Goal: Task Accomplishment & Management: Use online tool/utility

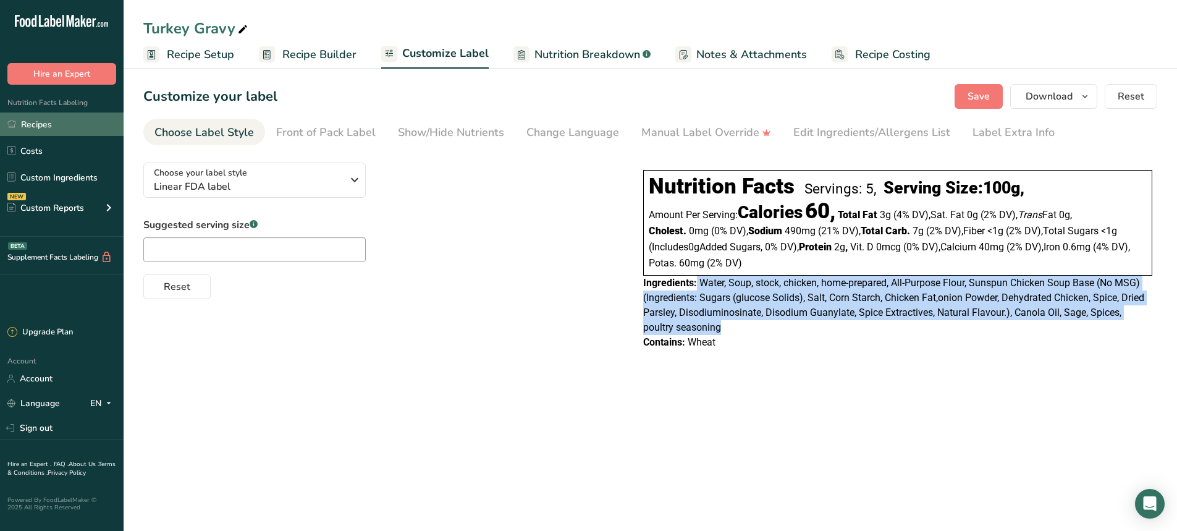
click at [32, 131] on link "Recipes" at bounding box center [62, 123] width 124 height 23
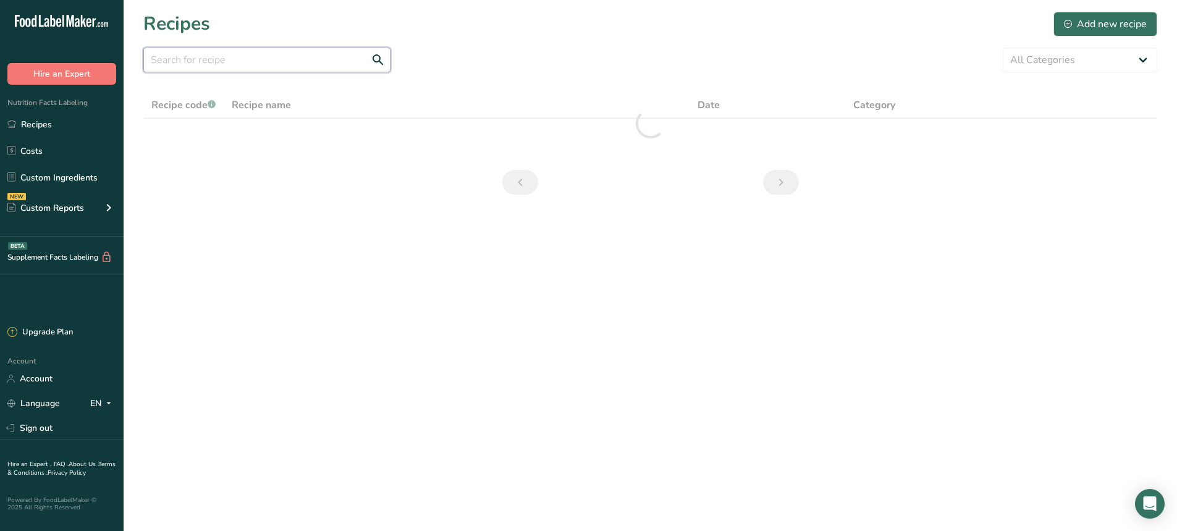
click at [241, 51] on input "text" at bounding box center [266, 60] width 247 height 25
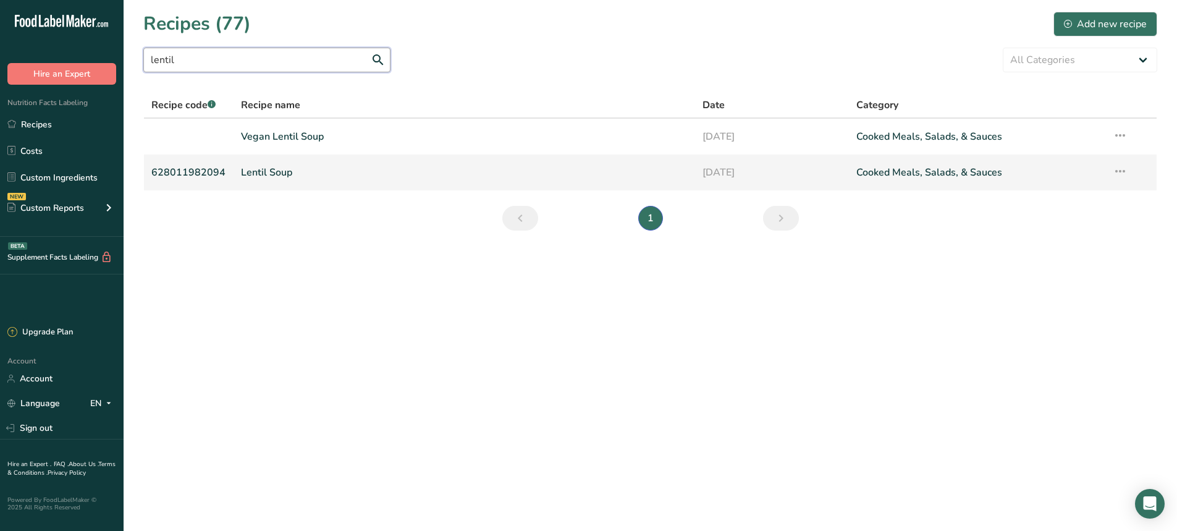
type input "lentil"
click at [337, 161] on link "Lentil Soup" at bounding box center [464, 172] width 447 height 26
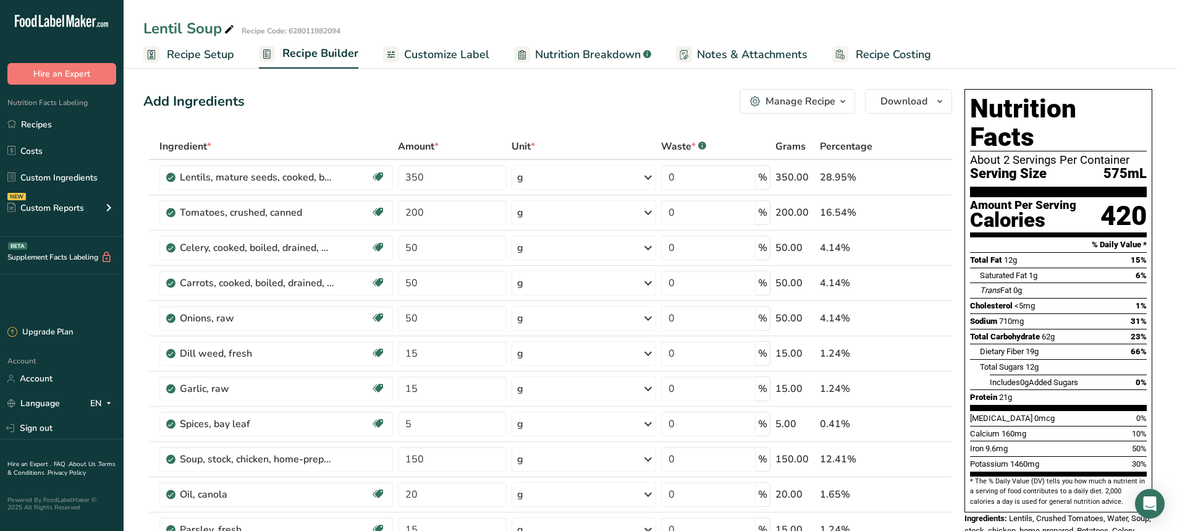
click at [212, 64] on link "Recipe Setup" at bounding box center [188, 55] width 91 height 28
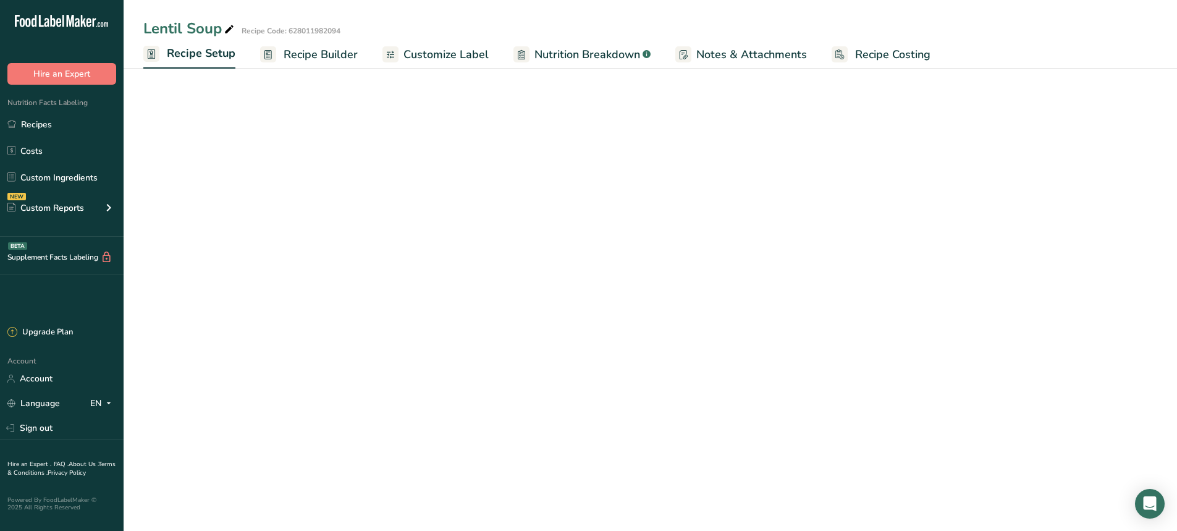
select select "22"
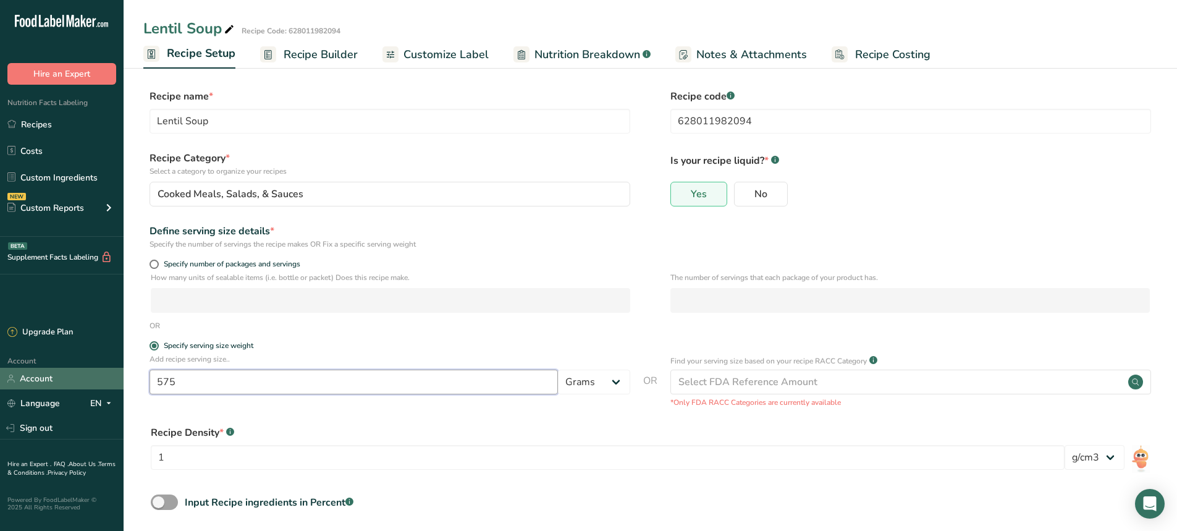
drag, startPoint x: 185, startPoint y: 382, endPoint x: 114, endPoint y: 379, distance: 71.1
click at [114, 379] on div ".a-20{fill:#fff;} Hire an Expert Nutrition Facts Labeling Recipes Costs Custom …" at bounding box center [588, 294] width 1177 height 589
type input "450"
click at [330, 57] on span "Recipe Builder" at bounding box center [321, 54] width 74 height 17
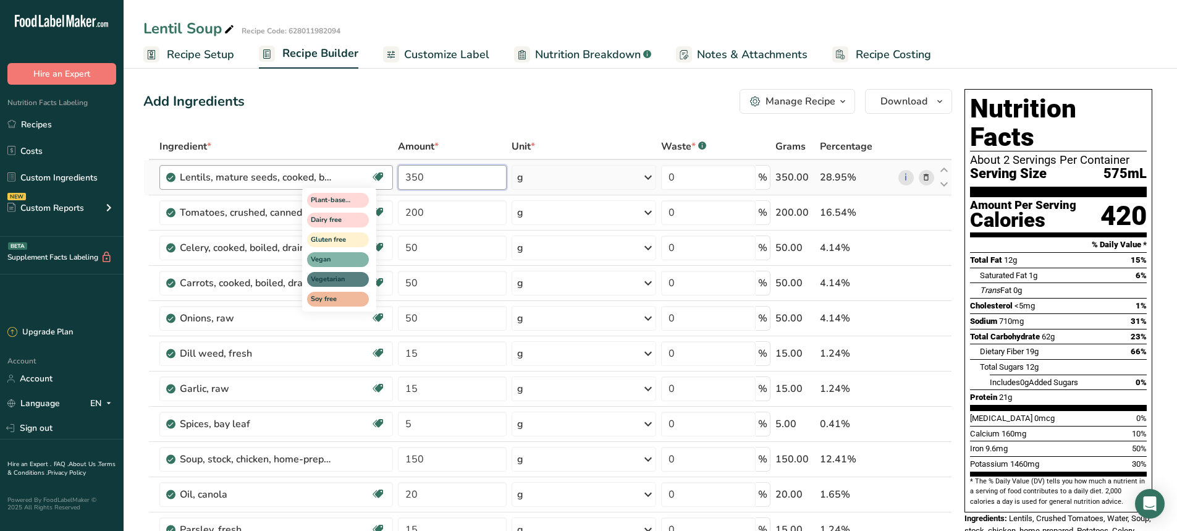
drag, startPoint x: 427, startPoint y: 175, endPoint x: 379, endPoint y: 179, distance: 48.4
click at [379, 179] on tr "Lentils, mature seeds, cooked, boiled, without salt Plant-based Protein Dairy f…" at bounding box center [547, 177] width 807 height 35
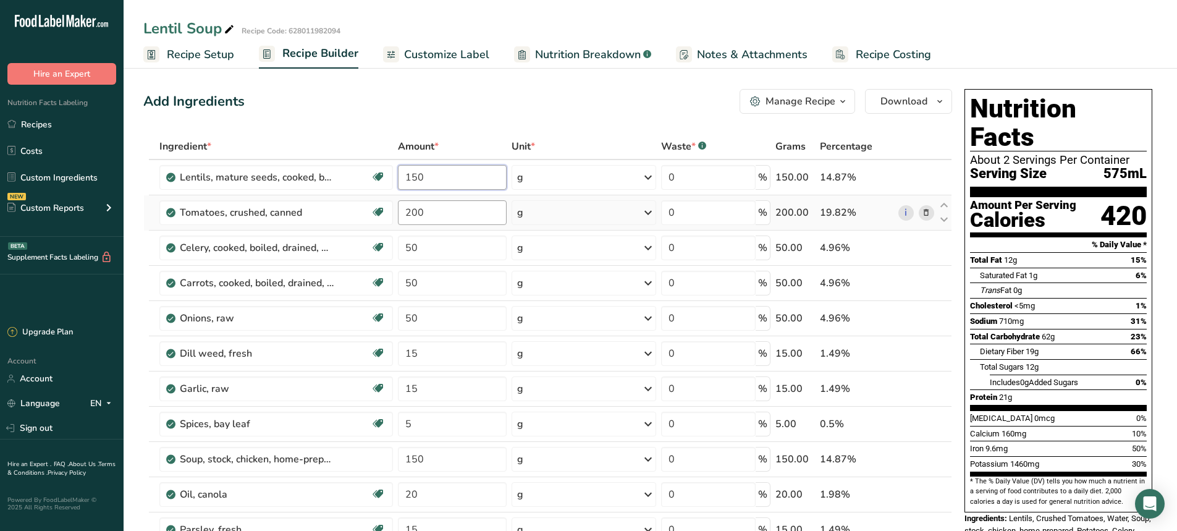
type input "150"
click at [440, 215] on div "Ingredient * Amount * Unit * Waste * .a-a{fill:#347362;}.b-a{fill:#fff;} Grams …" at bounding box center [547, 502] width 809 height 738
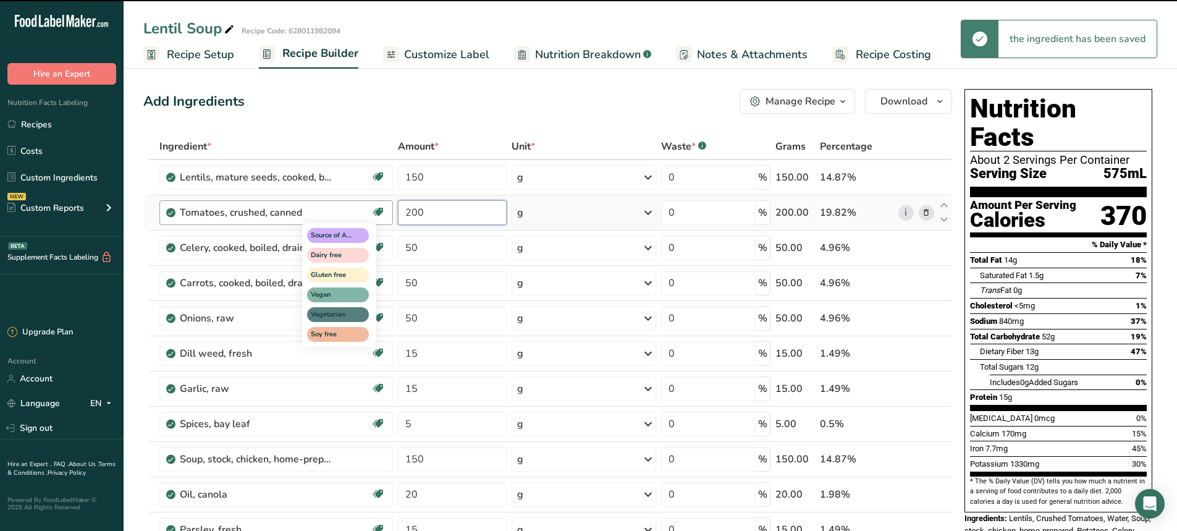
drag, startPoint x: 431, startPoint y: 212, endPoint x: 373, endPoint y: 216, distance: 58.2
click at [373, 216] on tr "Tomatoes, crushed, canned Source of Antioxidants Dairy free Gluten free Vegan V…" at bounding box center [547, 212] width 807 height 35
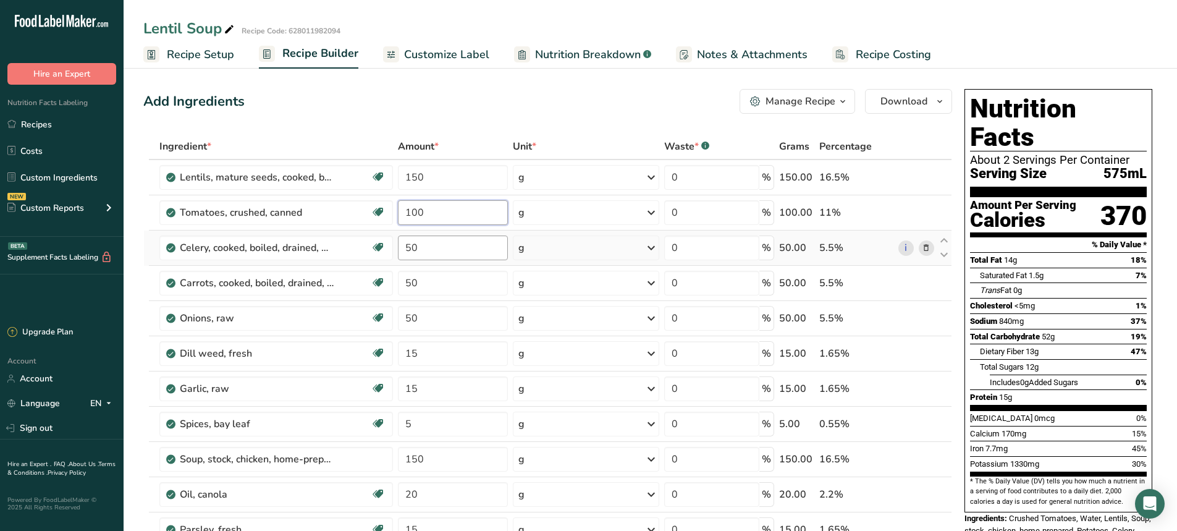
type input "100"
click at [433, 253] on div "Ingredient * Amount * Unit * Waste * .a-a{fill:#347362;}.b-a{fill:#fff;} Grams …" at bounding box center [547, 502] width 809 height 738
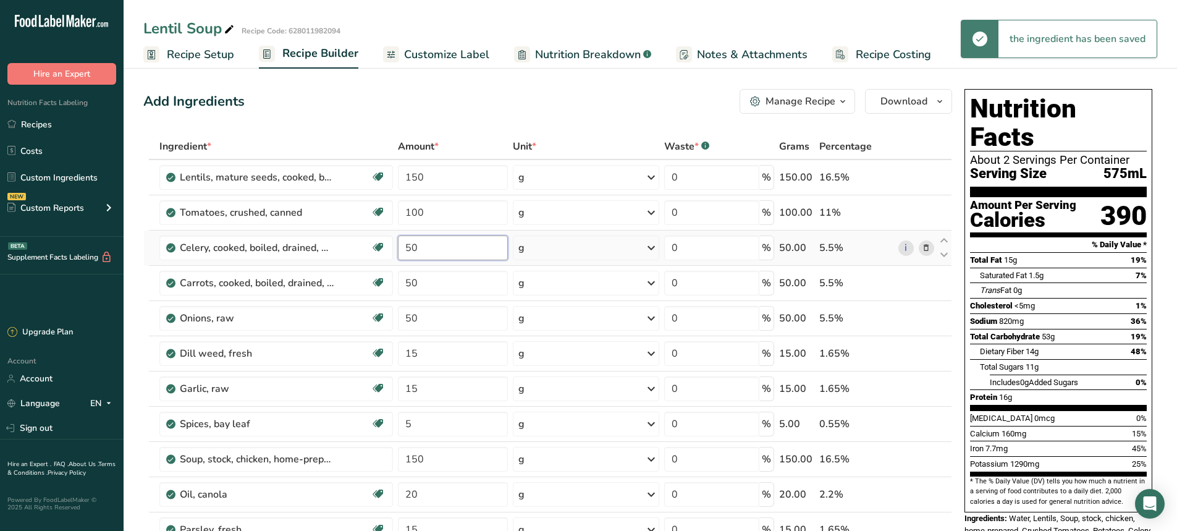
type input "5"
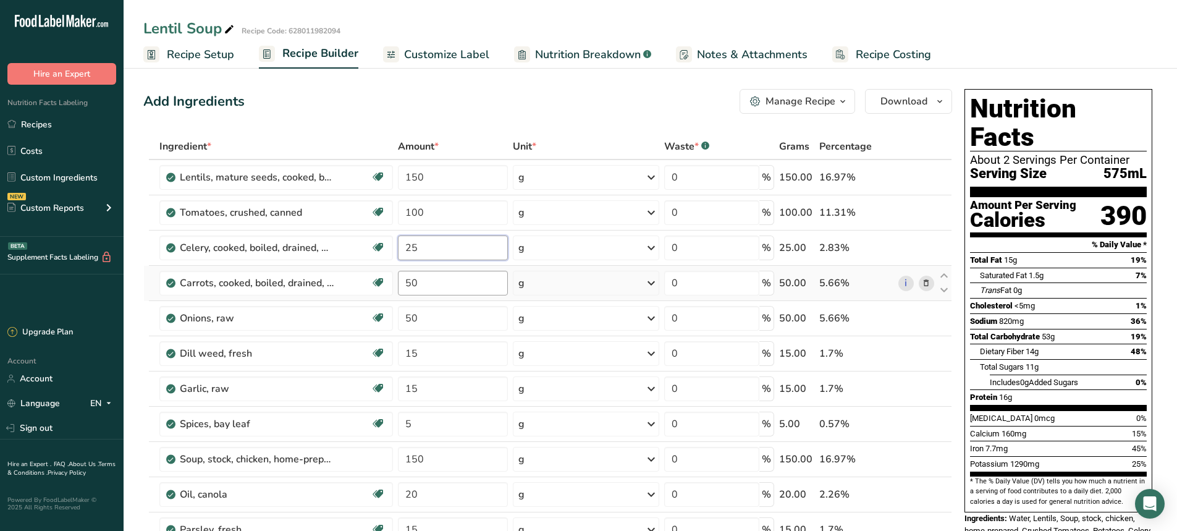
type input "25"
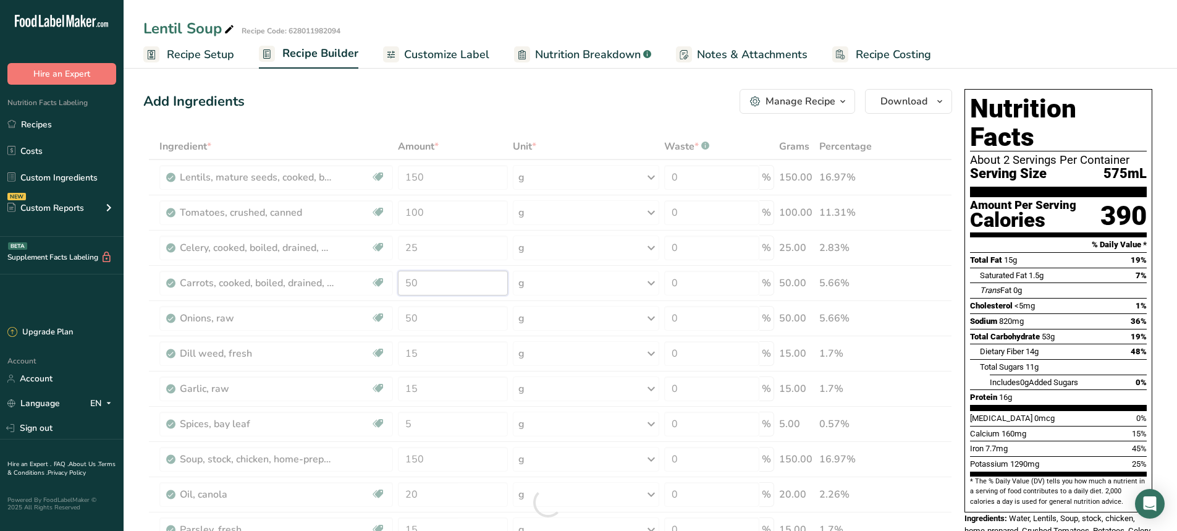
drag, startPoint x: 439, startPoint y: 287, endPoint x: 273, endPoint y: 278, distance: 166.4
click at [275, 279] on div "Ingredient * Amount * Unit * Waste * .a-a{fill:#347362;}.b-a{fill:#fff;} Grams …" at bounding box center [547, 502] width 809 height 738
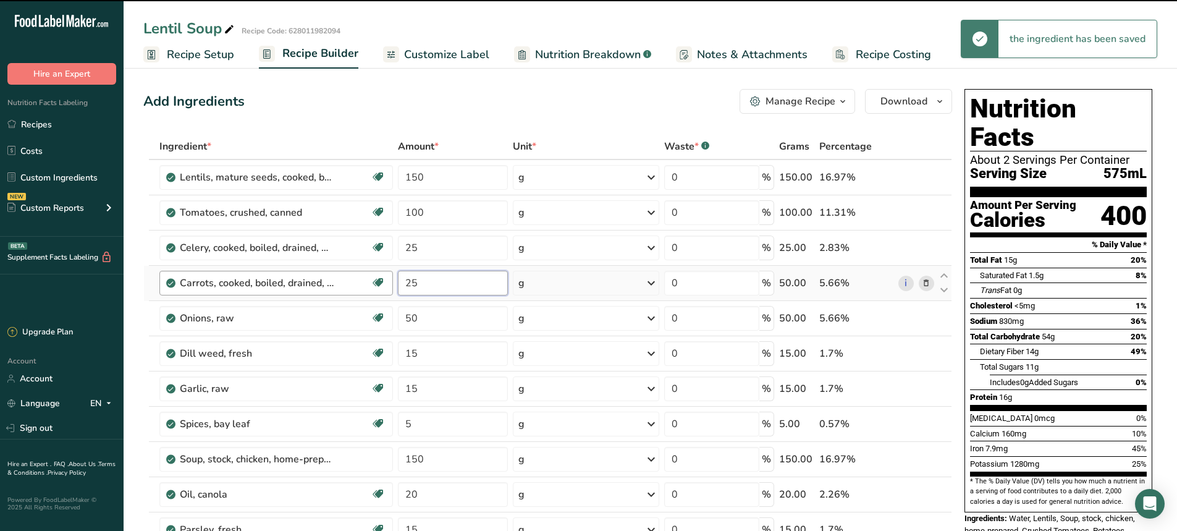
type input "50"
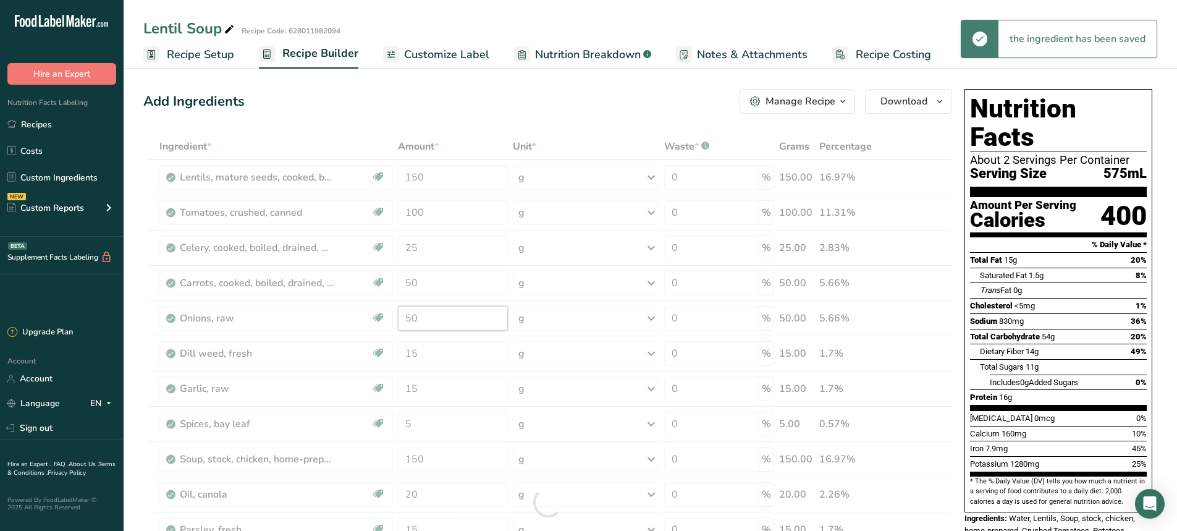
drag, startPoint x: 430, startPoint y: 322, endPoint x: 355, endPoint y: 325, distance: 75.4
click at [355, 325] on div "Ingredient * Amount * Unit * Waste * .a-a{fill:#347362;}.b-a{fill:#fff;} Grams …" at bounding box center [547, 502] width 809 height 738
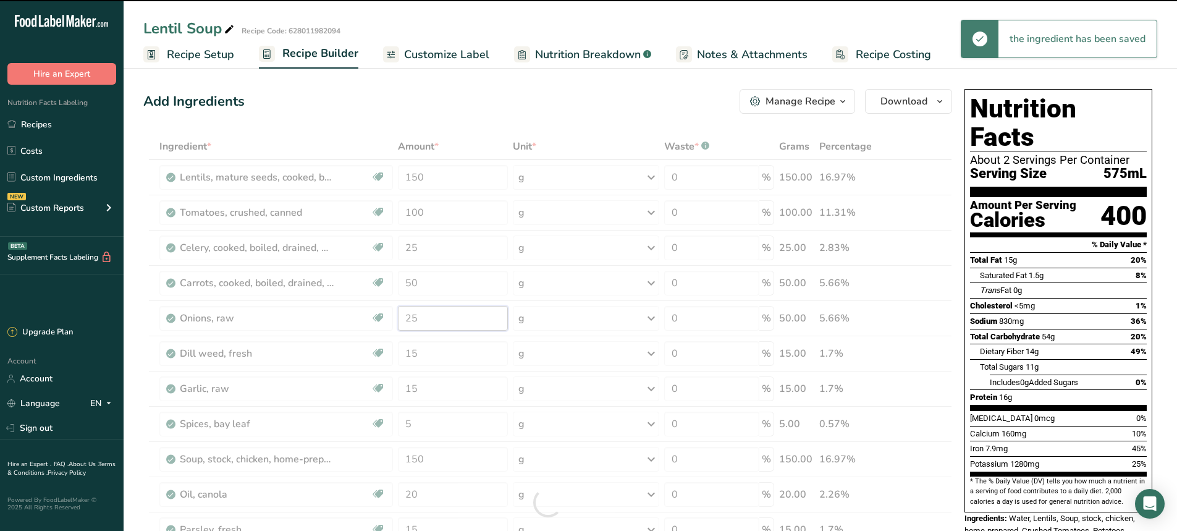
type input "50"
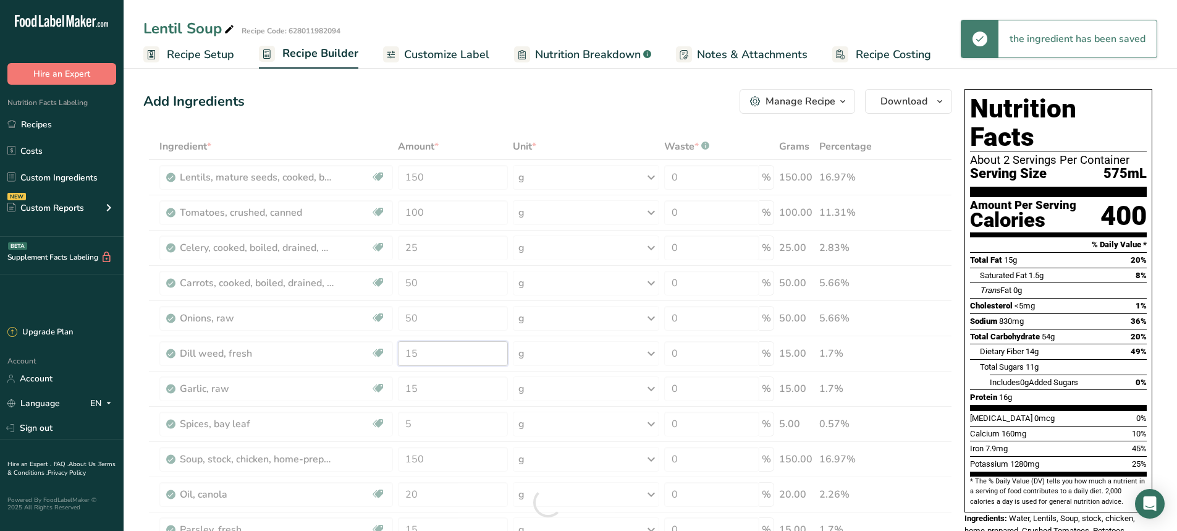
drag, startPoint x: 440, startPoint y: 353, endPoint x: 181, endPoint y: 350, distance: 259.4
click at [208, 353] on div "Ingredient * Amount * Unit * Waste * .a-a{fill:#347362;}.b-a{fill:#fff;} Grams …" at bounding box center [547, 502] width 809 height 738
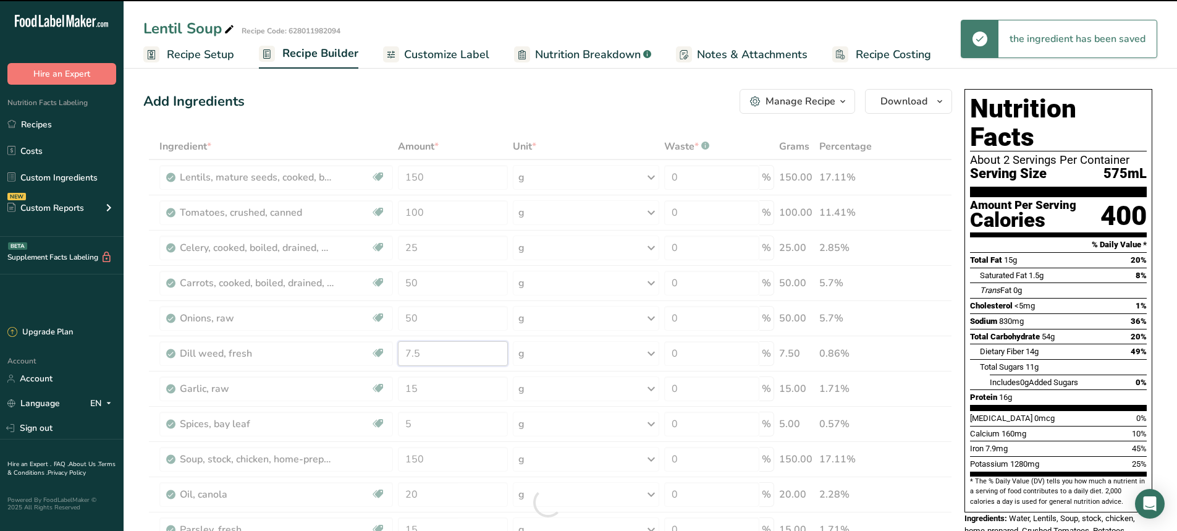
type input "15"
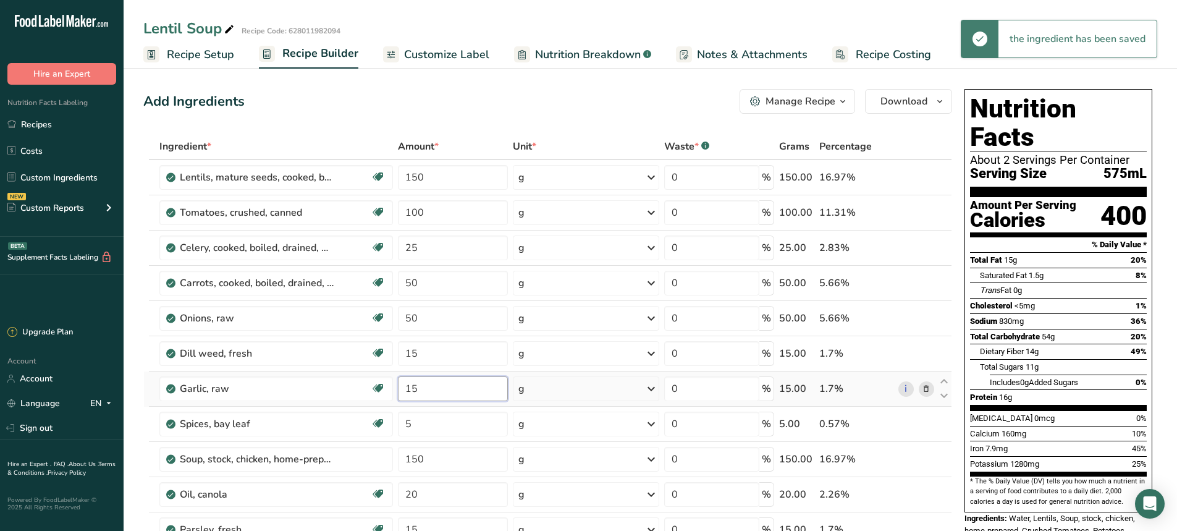
click at [427, 387] on div "Ingredient * Amount * Unit * Waste * .a-a{fill:#347362;}.b-a{fill:#fff;} Grams …" at bounding box center [547, 502] width 809 height 738
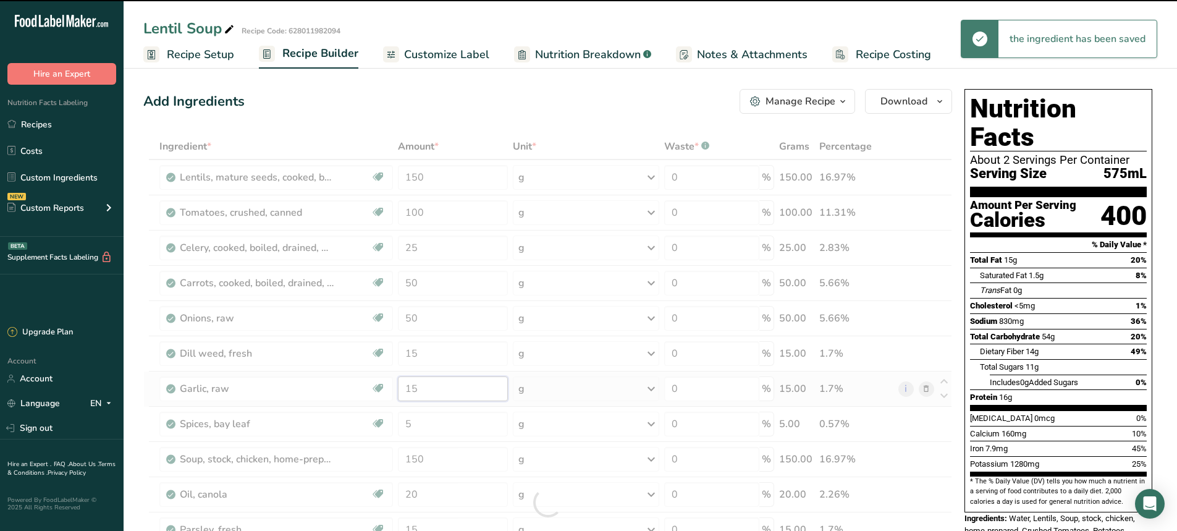
type input "1"
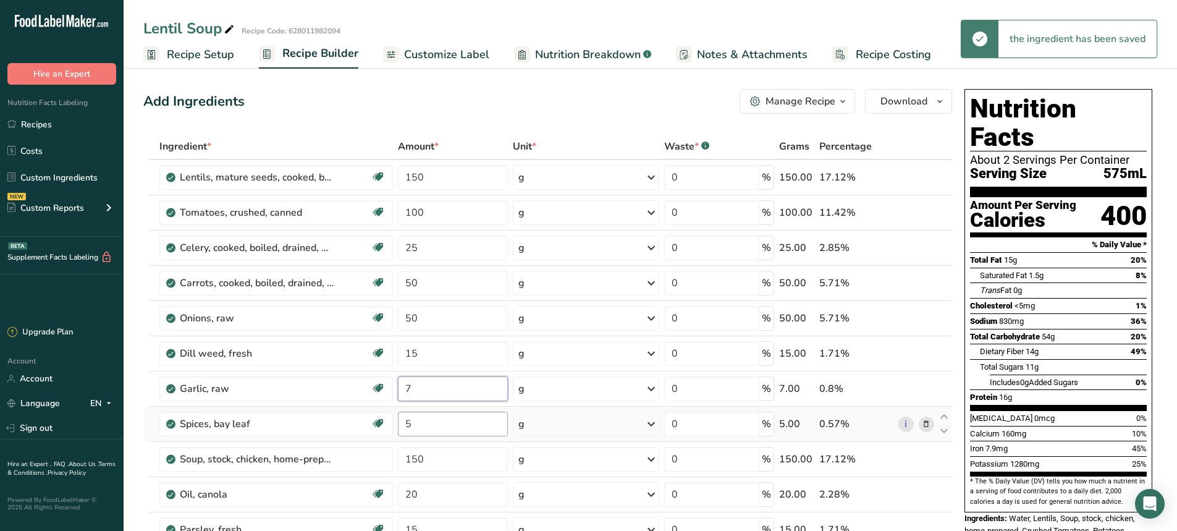
type input "7"
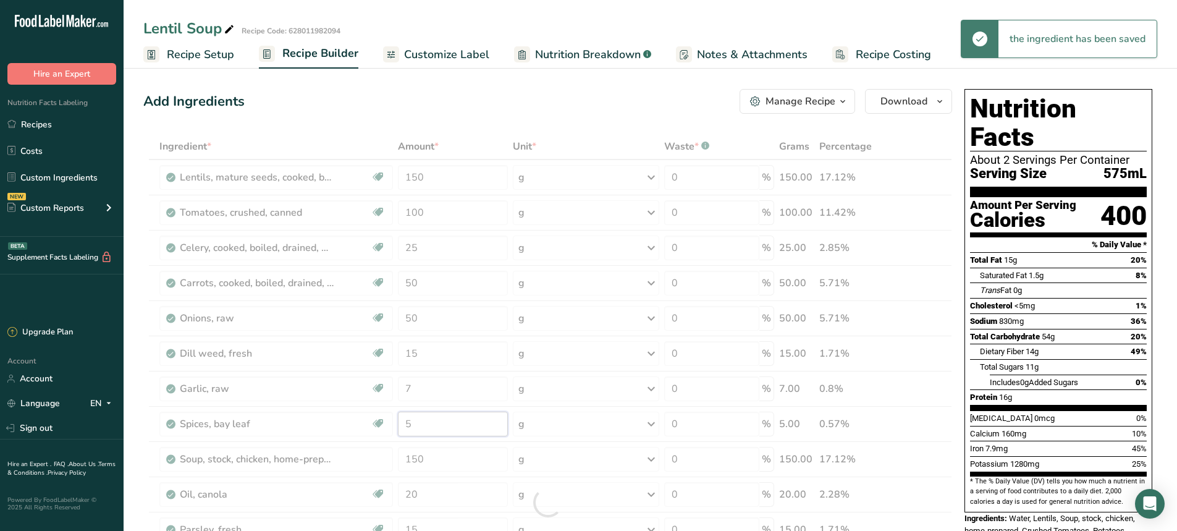
drag, startPoint x: 432, startPoint y: 423, endPoint x: 321, endPoint y: 426, distance: 111.2
click at [322, 425] on div "Ingredient * Amount * Unit * Waste * .a-a{fill:#347362;}.b-a{fill:#fff;} Grams …" at bounding box center [547, 502] width 809 height 738
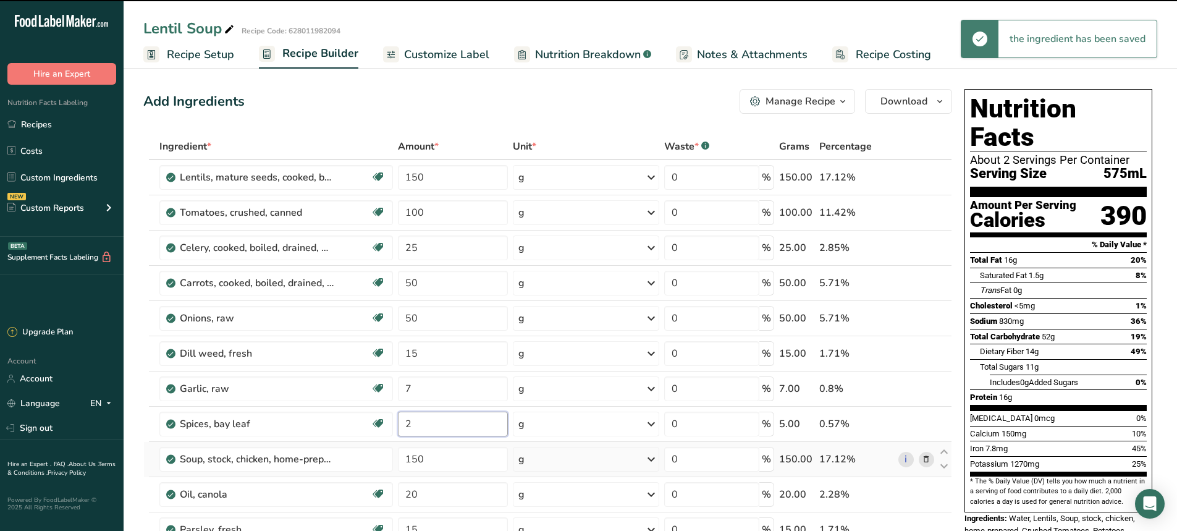
type input "5"
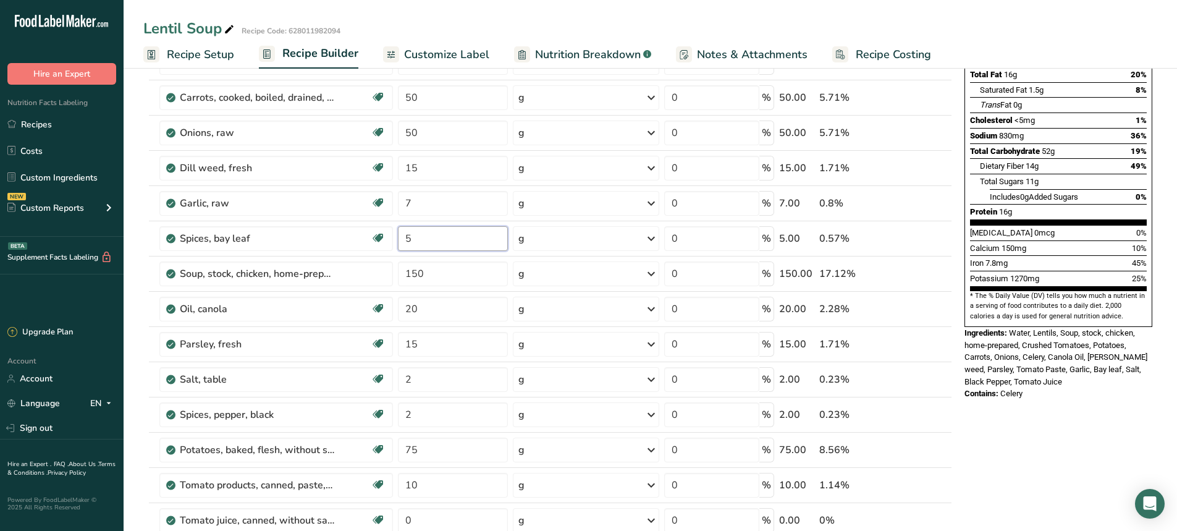
scroll to position [62, 0]
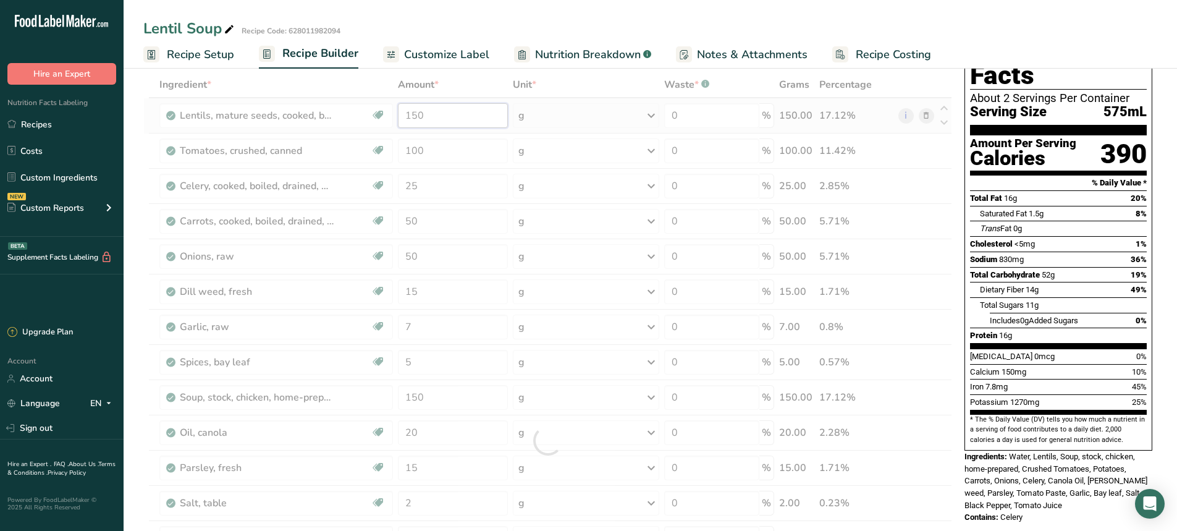
click at [437, 115] on div "Ingredient * Amount * Unit * Waste * .a-a{fill:#347362;}.b-a{fill:#fff;} Grams …" at bounding box center [547, 441] width 809 height 738
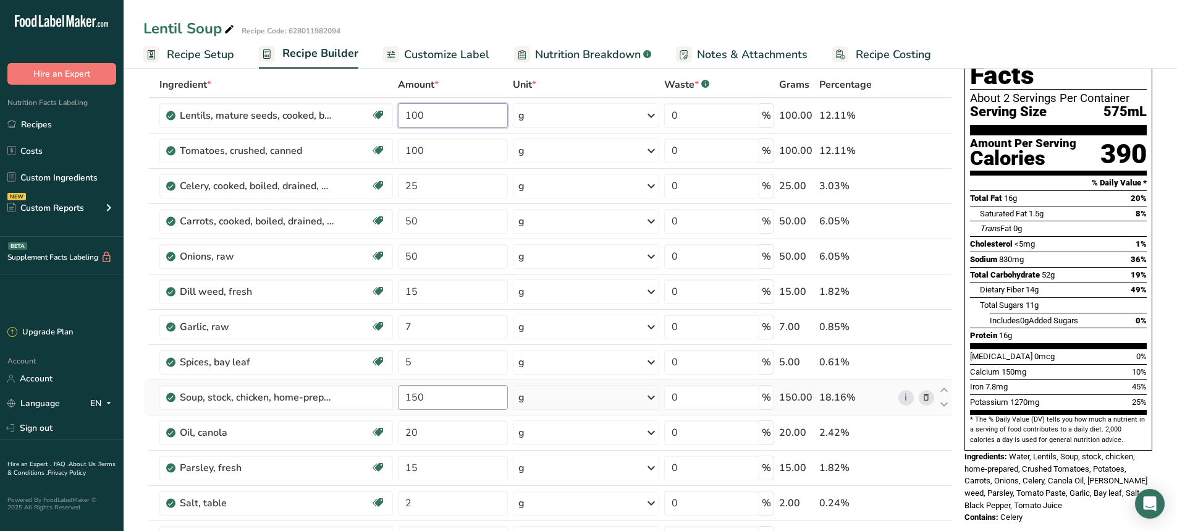
type input "100"
click at [431, 397] on div "Ingredient * Amount * Unit * Waste * .a-a{fill:#347362;}.b-a{fill:#fff;} Grams …" at bounding box center [547, 441] width 809 height 738
type input "100"
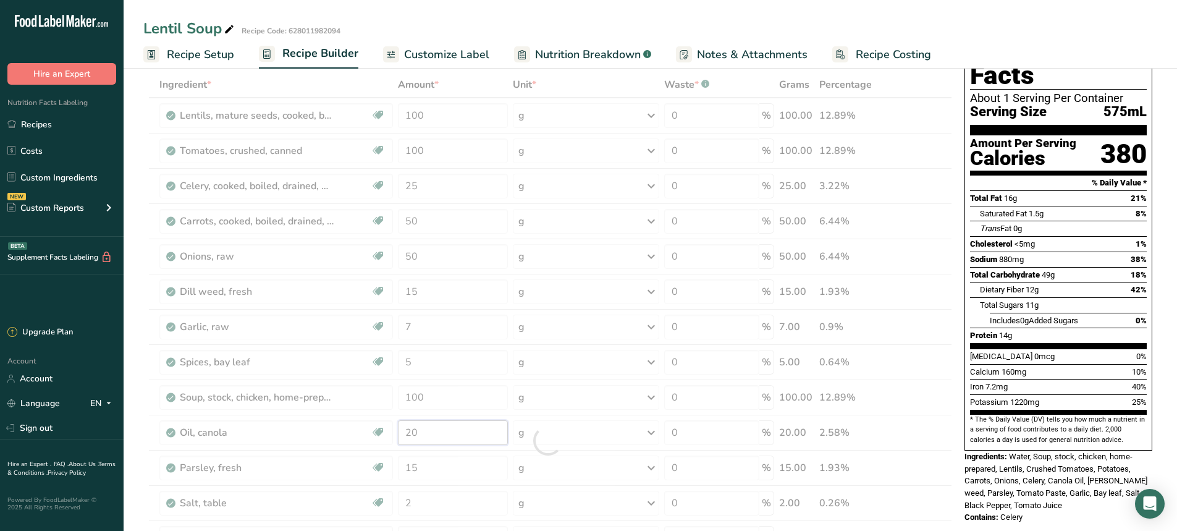
drag, startPoint x: 429, startPoint y: 434, endPoint x: 324, endPoint y: 437, distance: 105.1
click at [324, 437] on div "Ingredient * Amount * Unit * Waste * .a-a{fill:#347362;}.b-a{fill:#fff;} Grams …" at bounding box center [547, 441] width 809 height 738
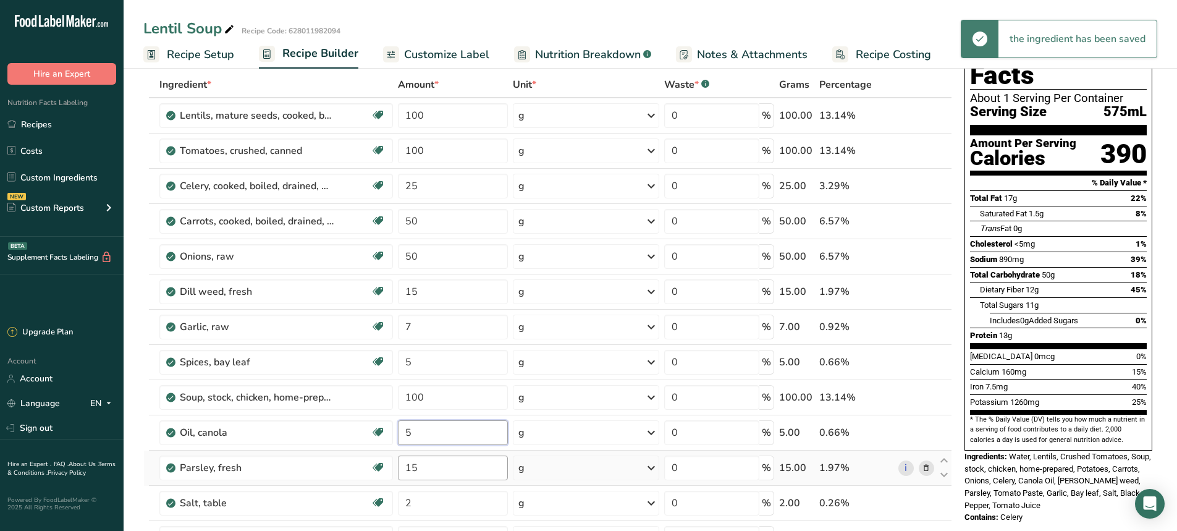
type input "5"
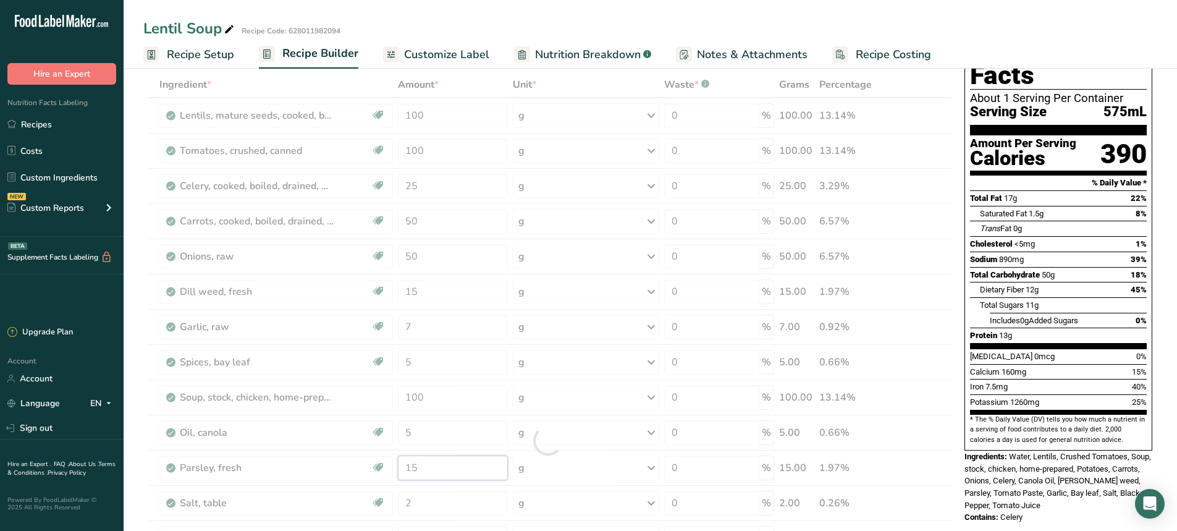
drag, startPoint x: 440, startPoint y: 469, endPoint x: 332, endPoint y: 473, distance: 107.5
click at [333, 473] on div "Ingredient * Amount * Unit * Waste * .a-a{fill:#347362;}.b-a{fill:#fff;} Grams …" at bounding box center [547, 441] width 809 height 738
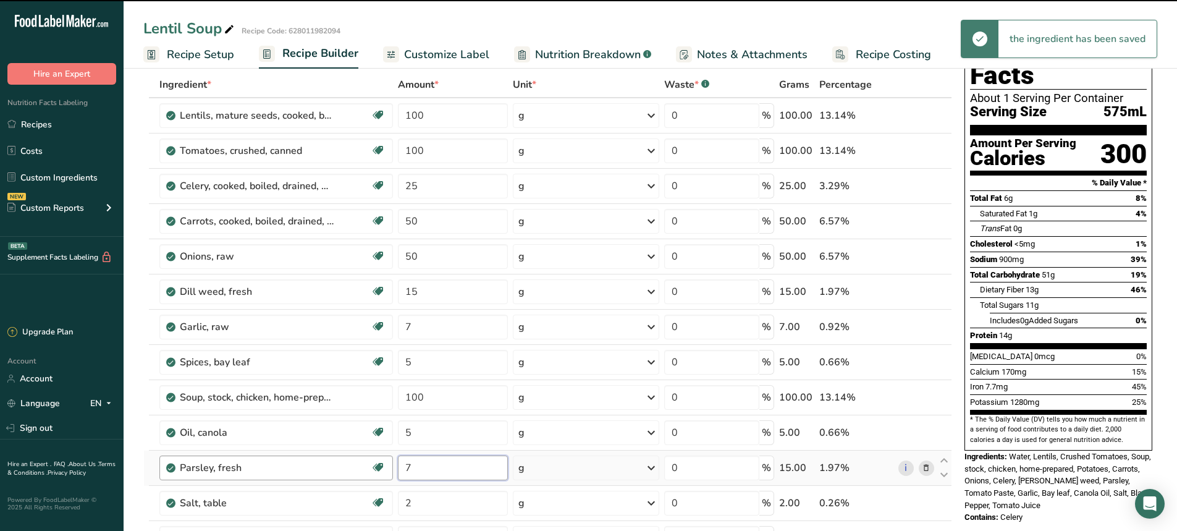
type input "15"
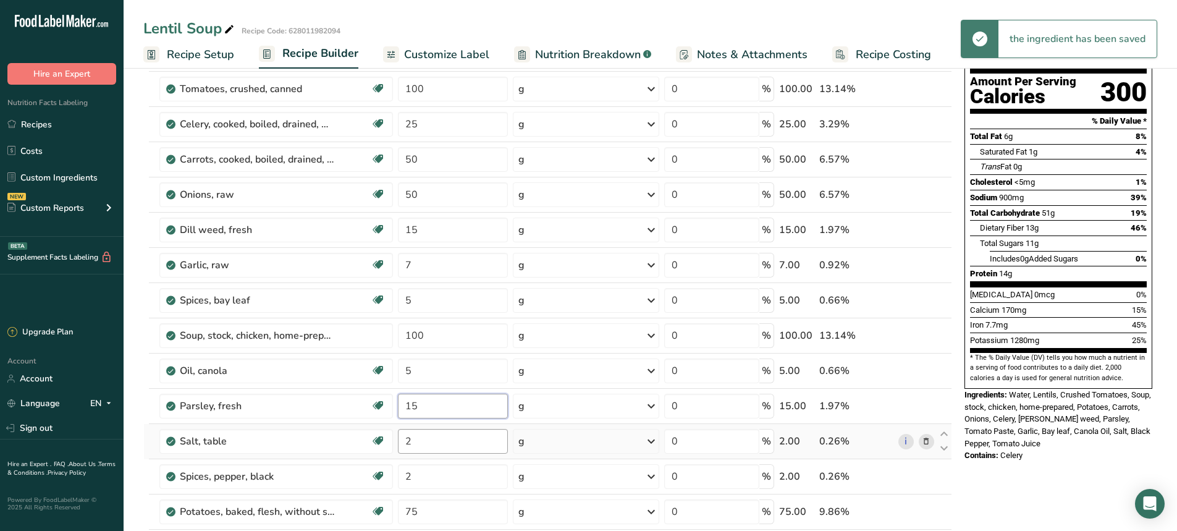
scroll to position [185, 0]
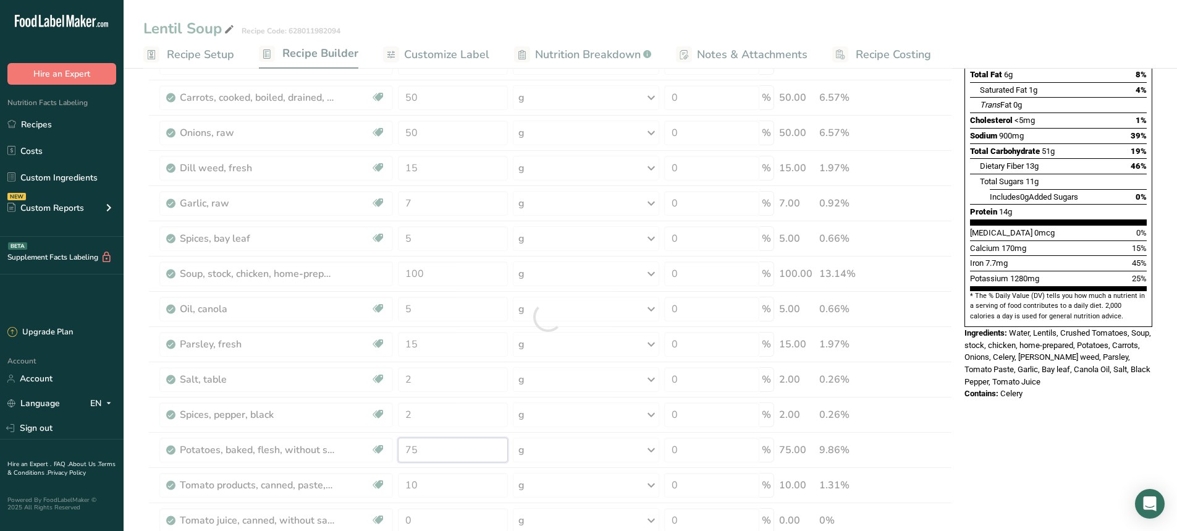
drag, startPoint x: 434, startPoint y: 451, endPoint x: 369, endPoint y: 451, distance: 64.9
click at [370, 451] on div "Ingredient * Amount * Unit * Waste * .a-a{fill:#347362;}.b-a{fill:#fff;} Grams …" at bounding box center [547, 317] width 809 height 738
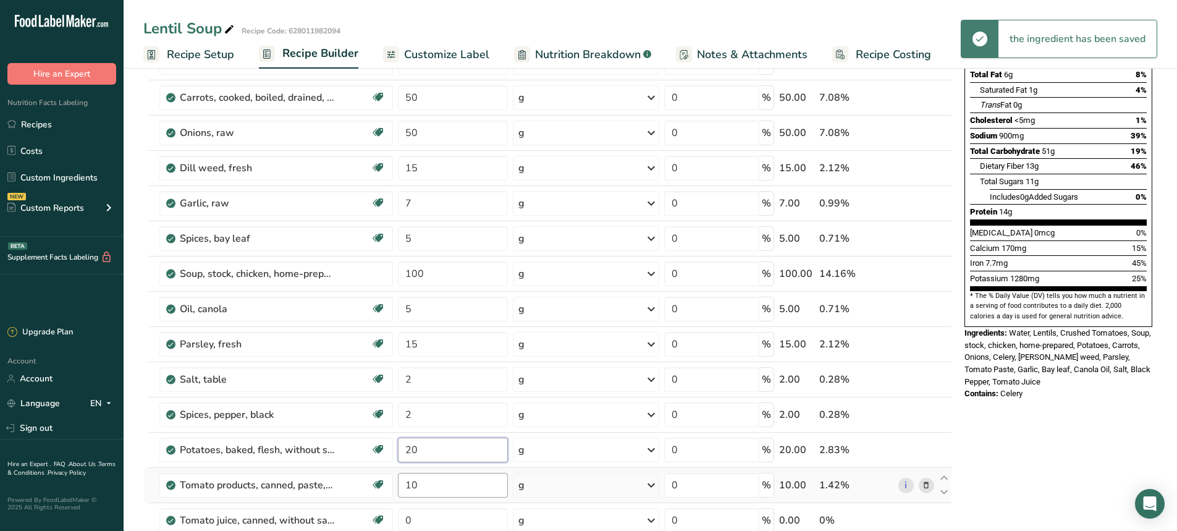
type input "20"
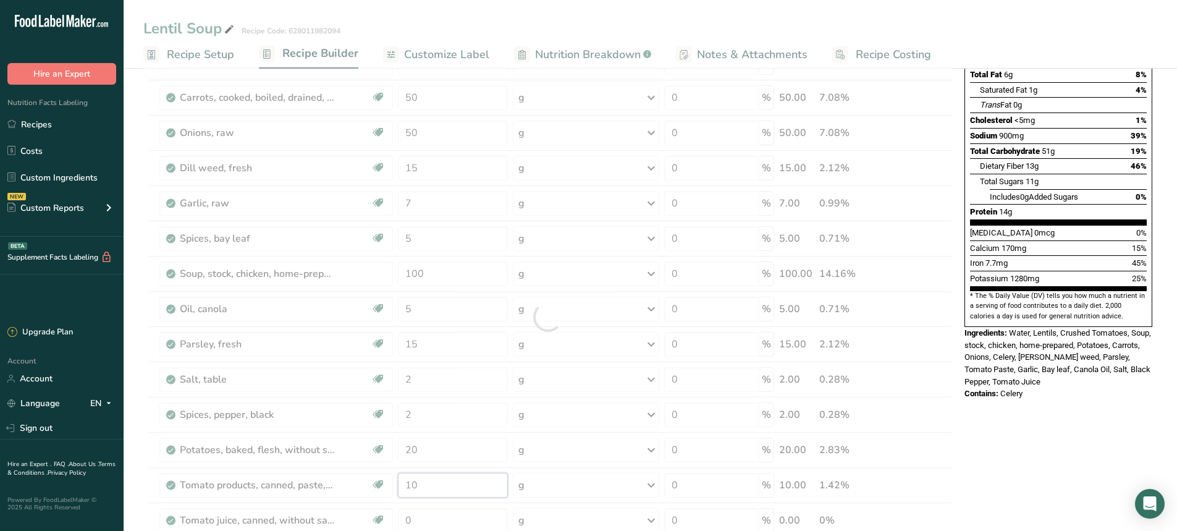
drag, startPoint x: 424, startPoint y: 482, endPoint x: 338, endPoint y: 482, distance: 85.2
click at [339, 482] on div "Ingredient * Amount * Unit * Waste * .a-a{fill:#347362;}.b-a{fill:#fff;} Grams …" at bounding box center [547, 317] width 809 height 738
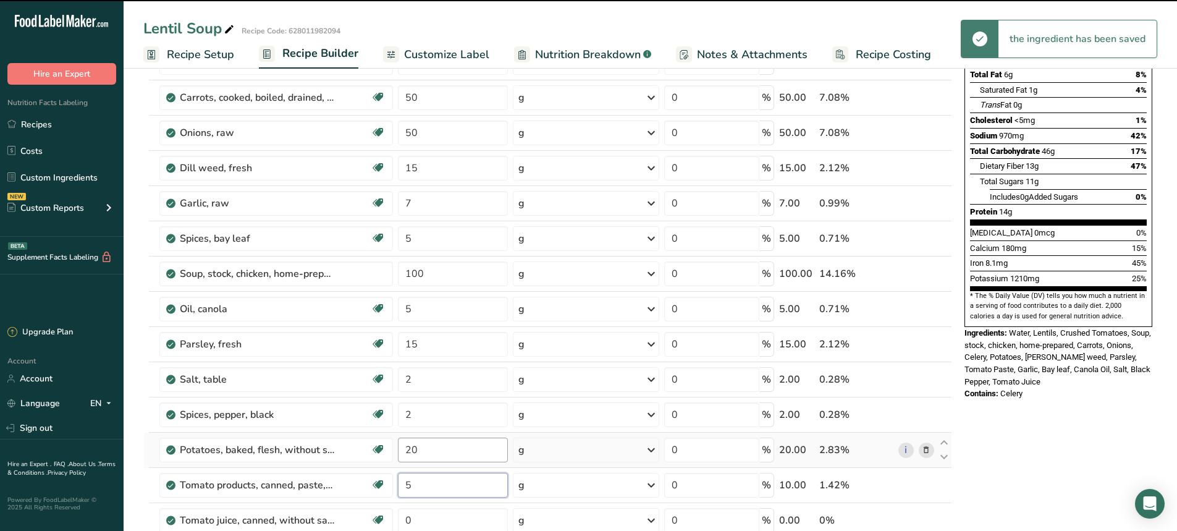
type input "10"
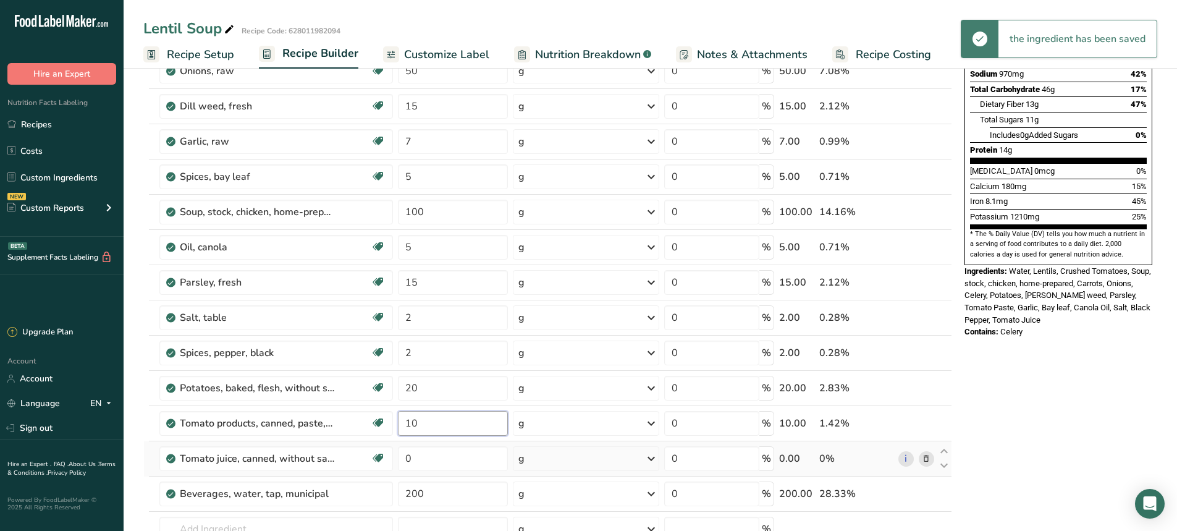
scroll to position [371, 0]
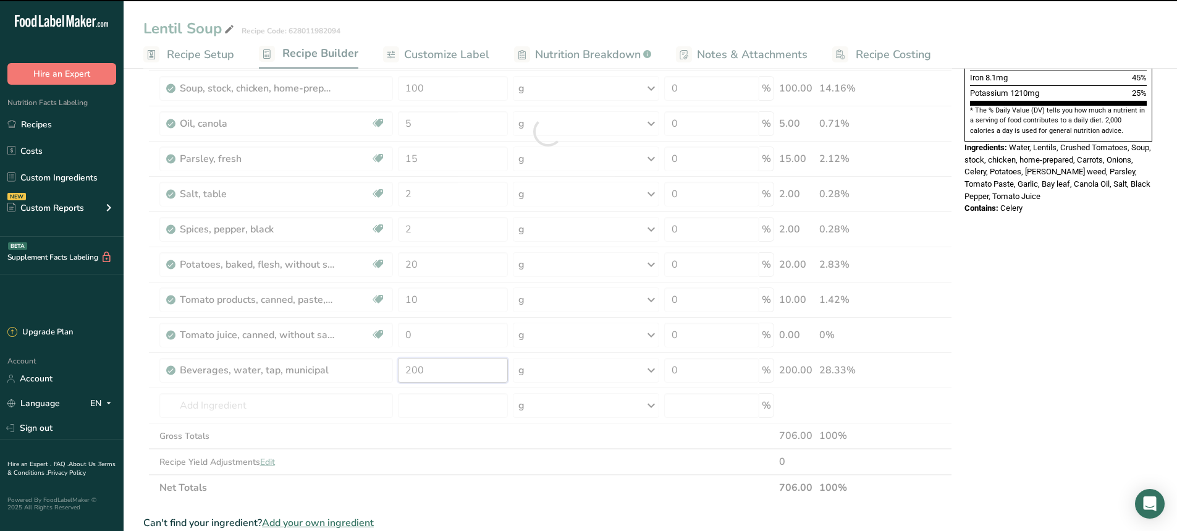
drag, startPoint x: 452, startPoint y: 372, endPoint x: 385, endPoint y: 379, distance: 67.1
click at [385, 379] on div "Ingredient * Amount * Unit * Waste * .a-a{fill:#347362;}.b-a{fill:#fff;} Grams …" at bounding box center [547, 132] width 809 height 738
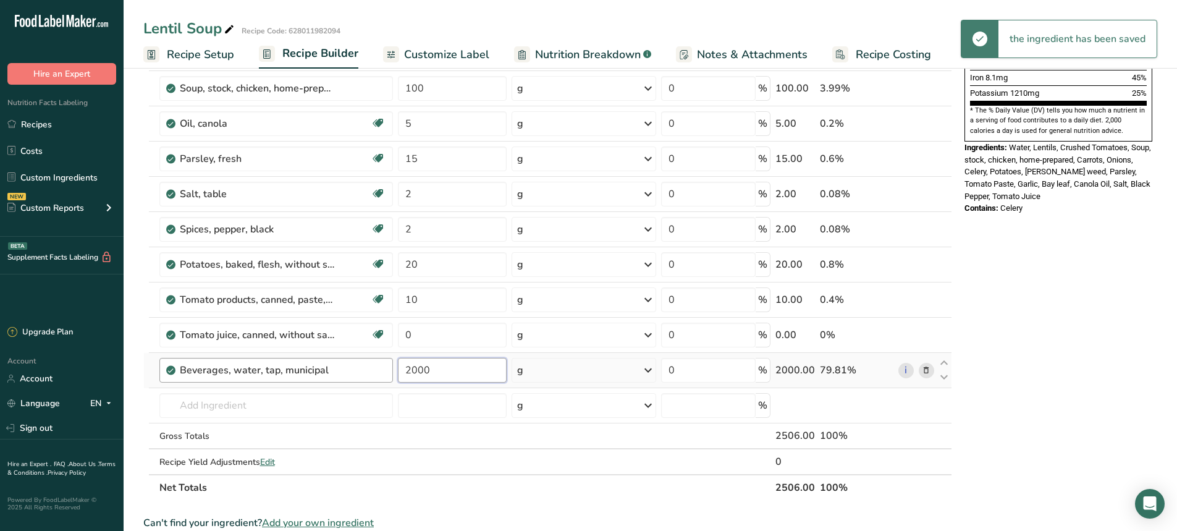
drag, startPoint x: 433, startPoint y: 368, endPoint x: 376, endPoint y: 373, distance: 57.0
click at [376, 373] on tr "Beverages, water, tap, municipal 2000 g Portions 1 fl oz 1 bottle 8 fl oz 1 lit…" at bounding box center [547, 370] width 807 height 35
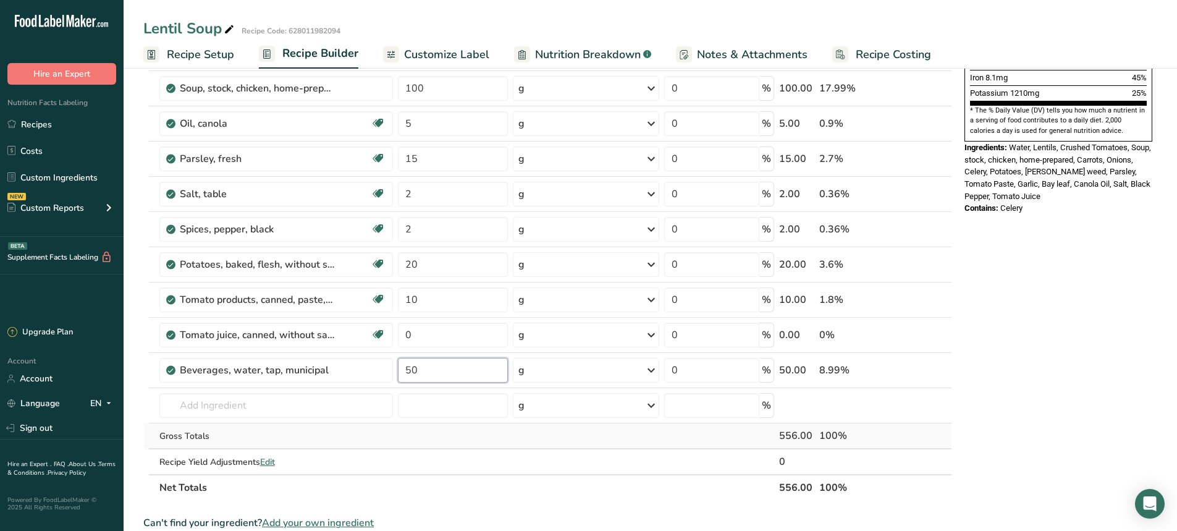
type input "50"
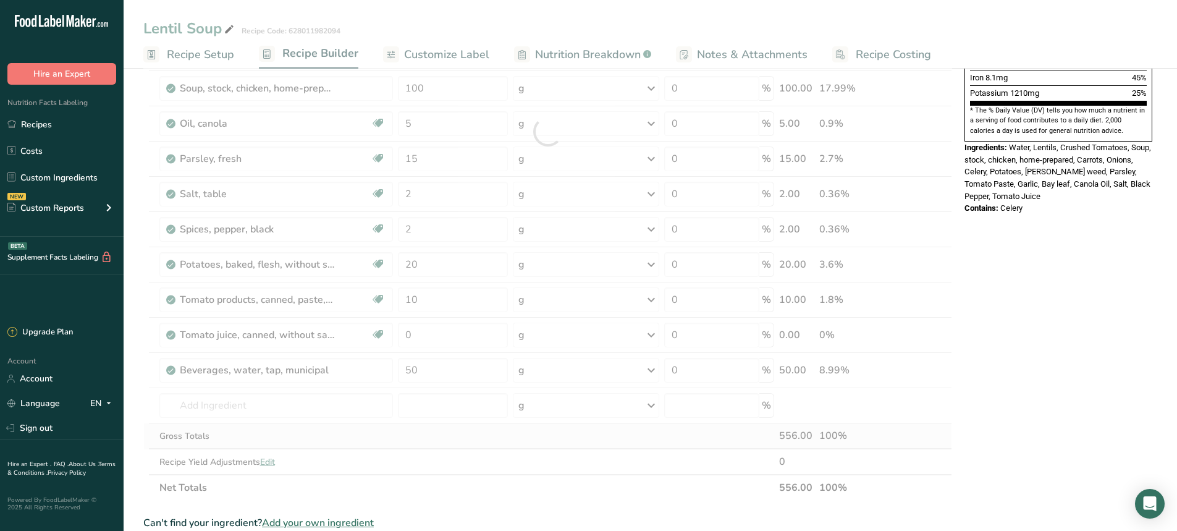
click at [472, 441] on div "Ingredient * Amount * Unit * Waste * .a-a{fill:#347362;}.b-a{fill:#fff;} Grams …" at bounding box center [547, 132] width 809 height 738
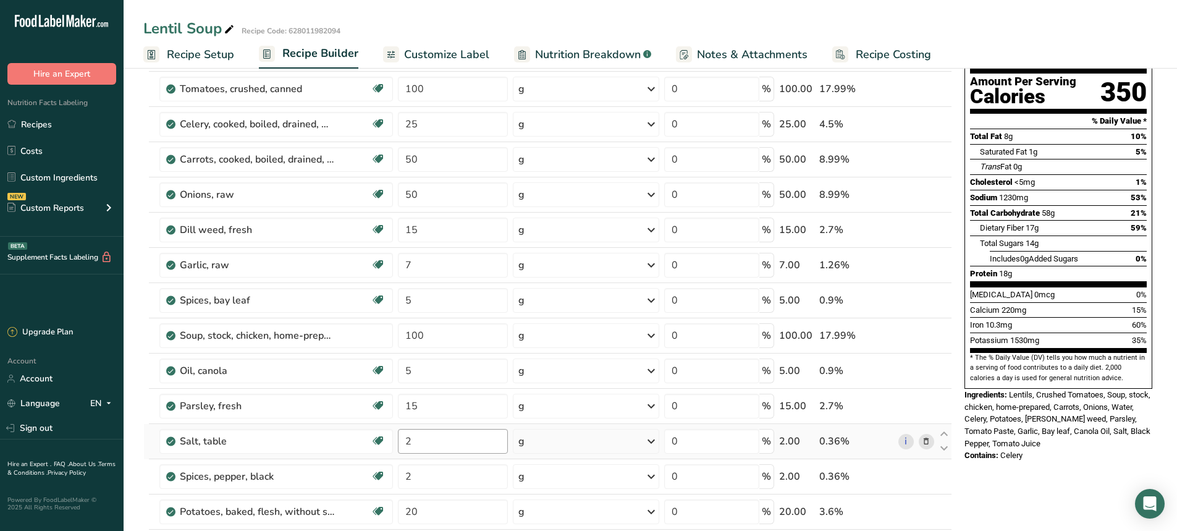
scroll to position [0, 0]
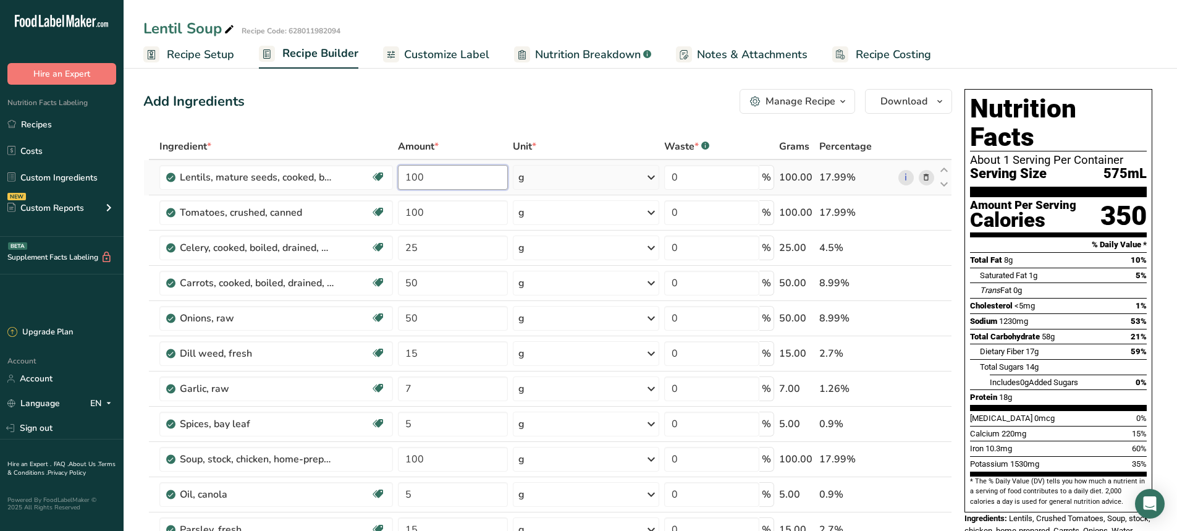
drag, startPoint x: 436, startPoint y: 178, endPoint x: 401, endPoint y: 181, distance: 35.3
click at [401, 181] on input "100" at bounding box center [453, 177] width 110 height 25
type input "75"
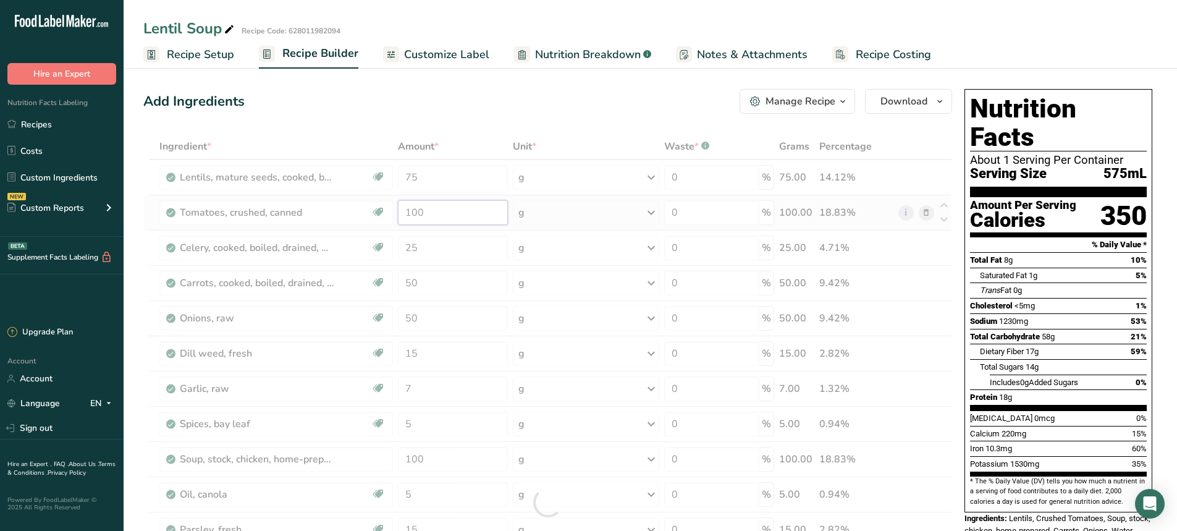
click at [283, 211] on div "Ingredient * Amount * Unit * Waste * .a-a{fill:#347362;}.b-a{fill:#fff;} Grams …" at bounding box center [547, 502] width 809 height 738
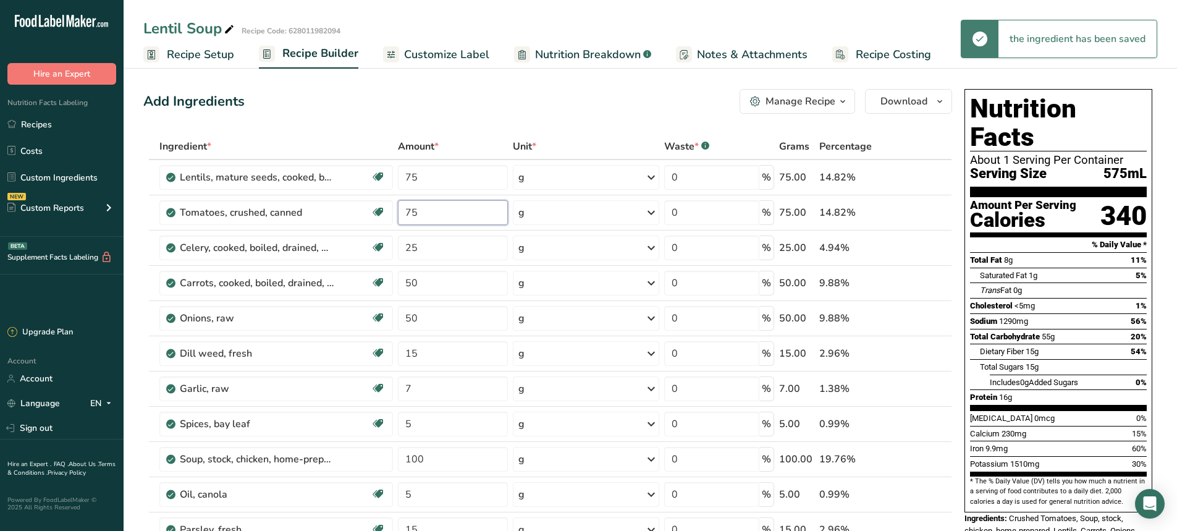
type input "75"
click at [456, 107] on div "Add Ingredients Manage Recipe Delete Recipe Duplicate Recipe Scale Recipe Save …" at bounding box center [547, 101] width 809 height 25
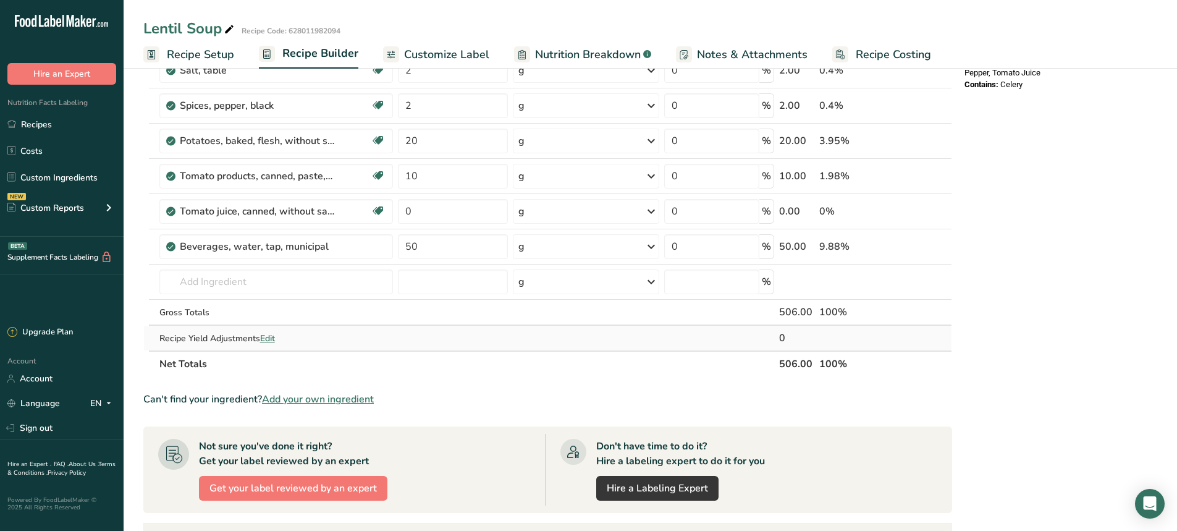
scroll to position [432, 0]
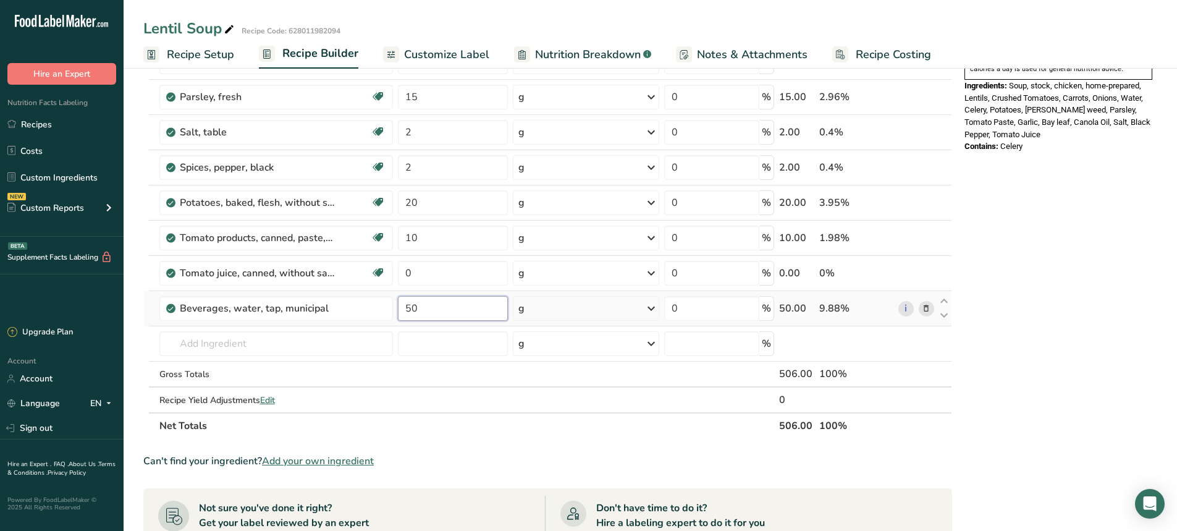
drag, startPoint x: 426, startPoint y: 310, endPoint x: 400, endPoint y: 311, distance: 25.3
click at [400, 311] on input "50" at bounding box center [453, 308] width 110 height 25
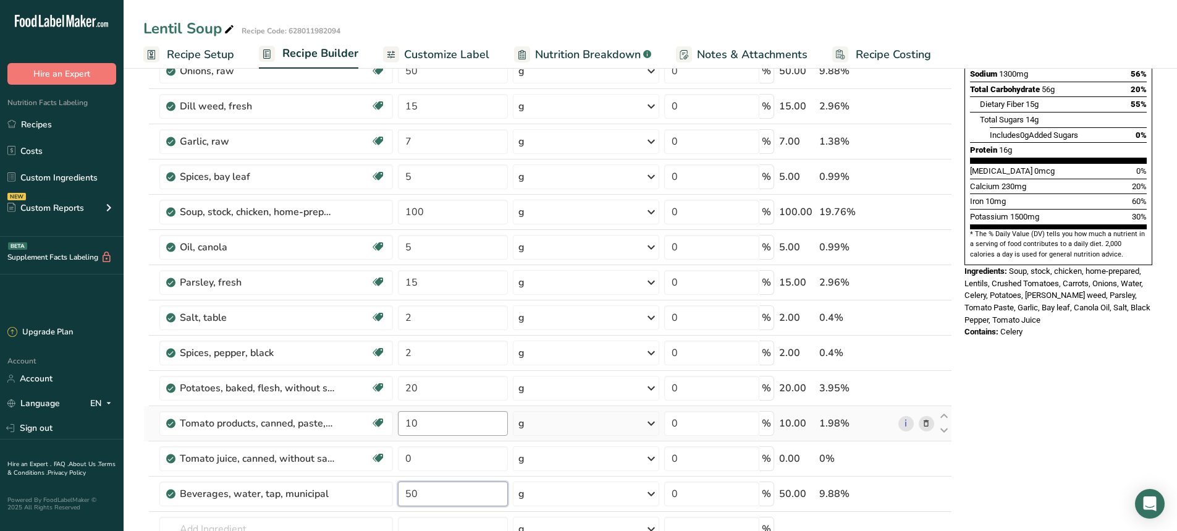
scroll to position [124, 0]
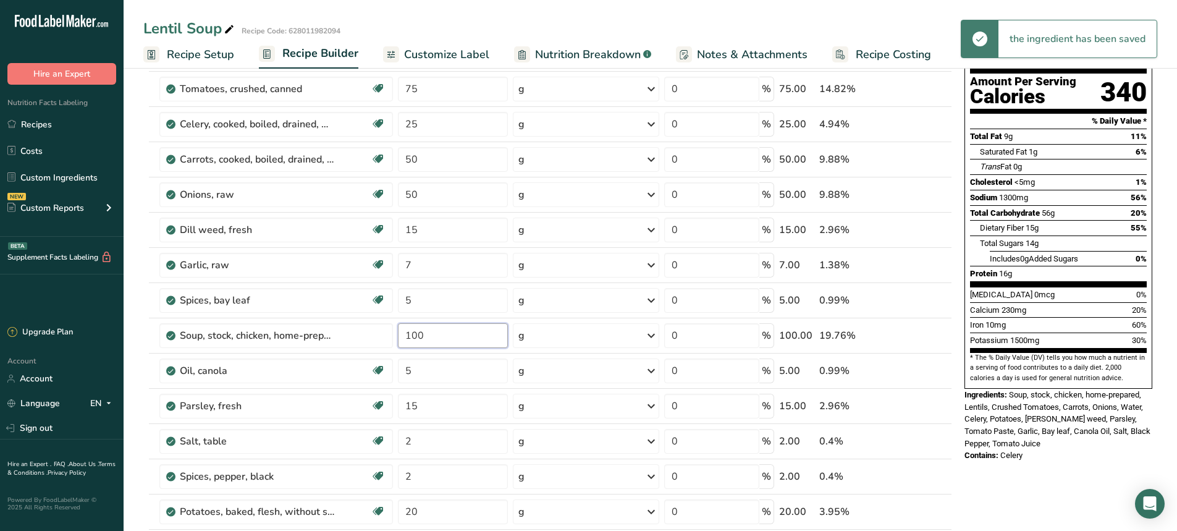
drag, startPoint x: 435, startPoint y: 337, endPoint x: 392, endPoint y: 337, distance: 43.2
click at [392, 337] on tr "Soup, stock, chicken, home-prepared 100 g Portions 1 cup Weight Units g kg mg S…" at bounding box center [547, 335] width 807 height 35
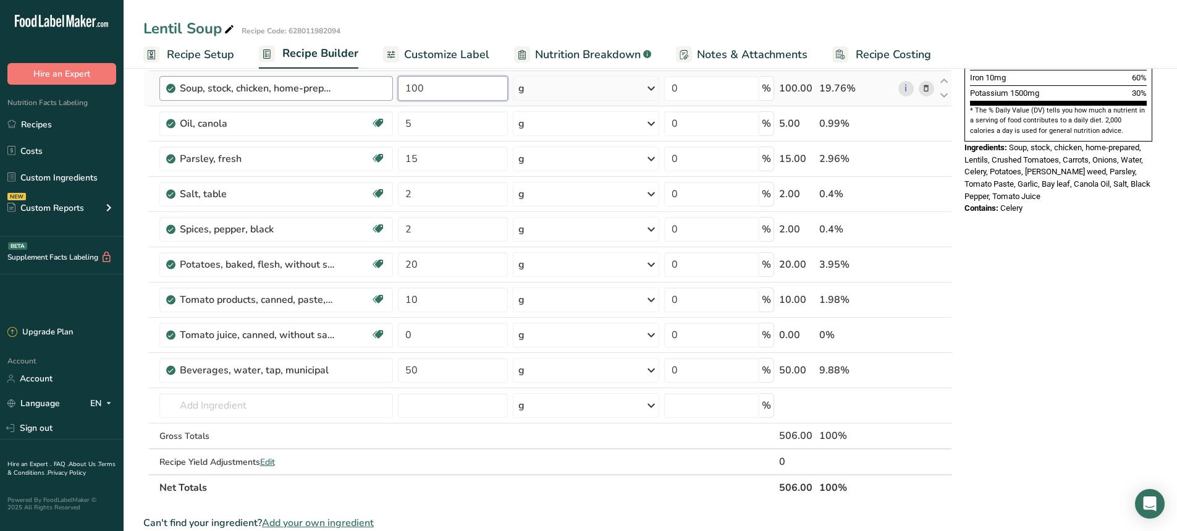
scroll to position [185, 0]
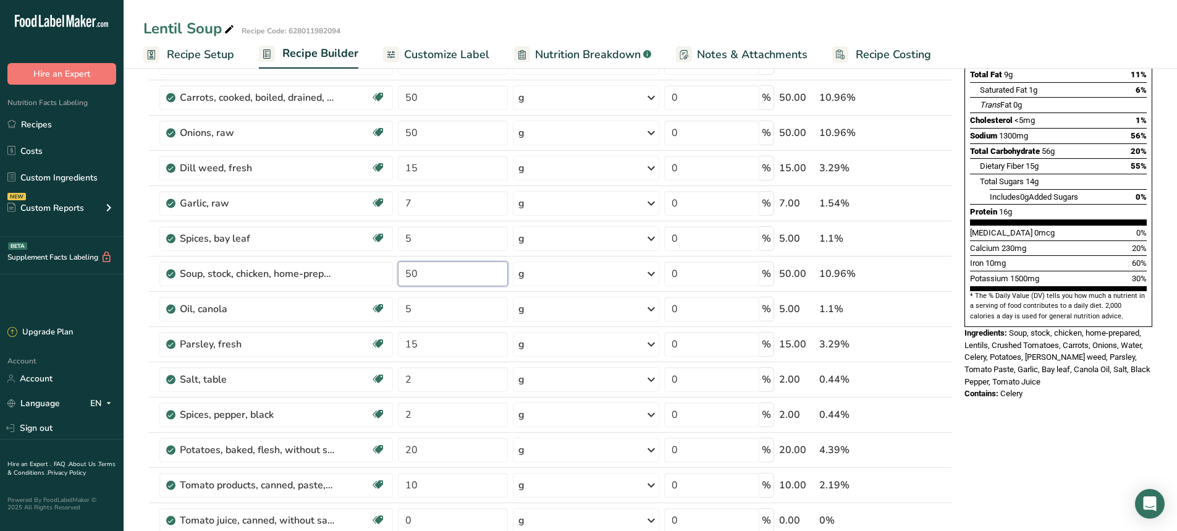
type input "50"
click at [797, 27] on div "Lentil Soup Recipe Code: 628011982094 Recipe Setup Recipe Builder Customize Lab…" at bounding box center [650, 494] width 1053 height 1230
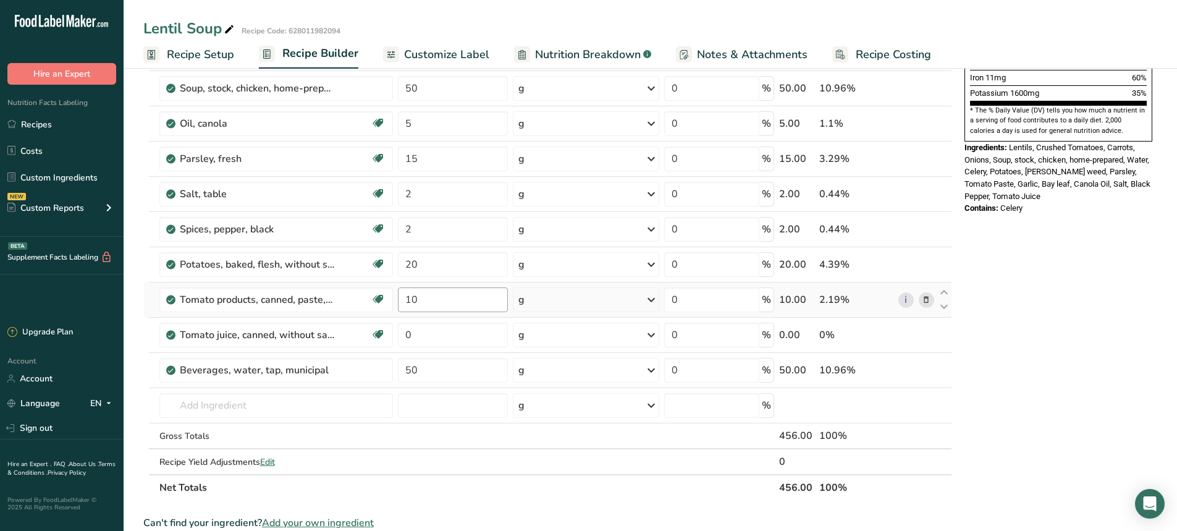
scroll to position [0, 0]
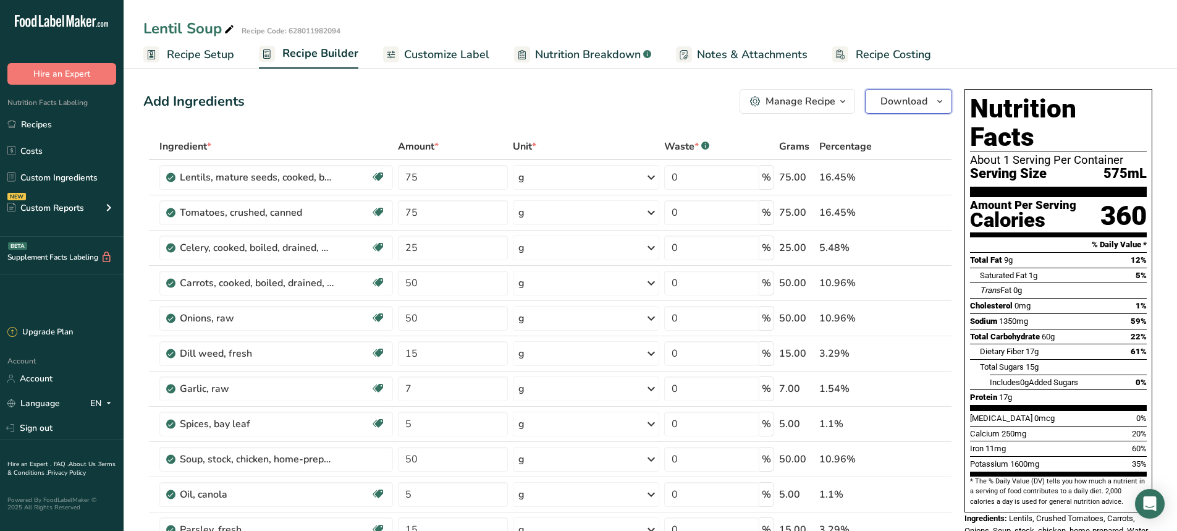
click at [911, 104] on span "Download" at bounding box center [903, 101] width 47 height 15
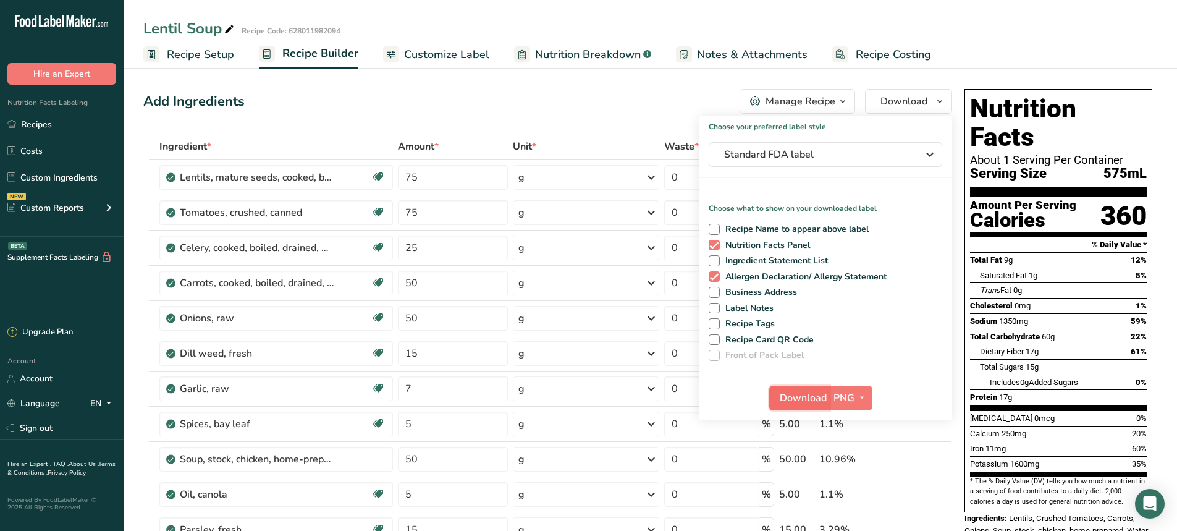
click at [807, 403] on span "Download" at bounding box center [803, 397] width 47 height 15
click at [775, 161] on span "Standard FDA label" at bounding box center [816, 154] width 185 height 15
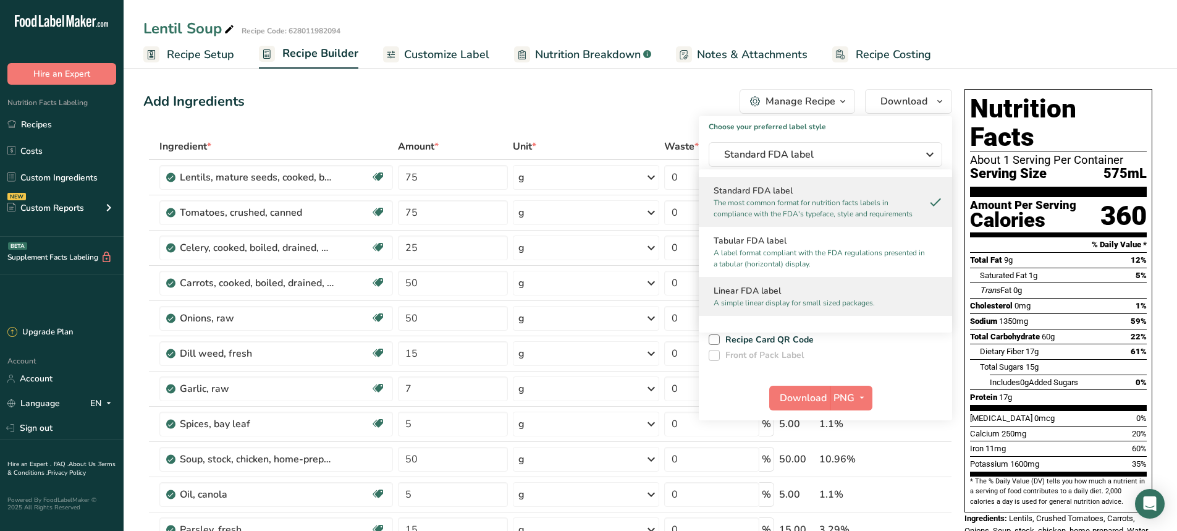
click at [756, 301] on p "A simple linear display for small sized packages." at bounding box center [819, 302] width 212 height 11
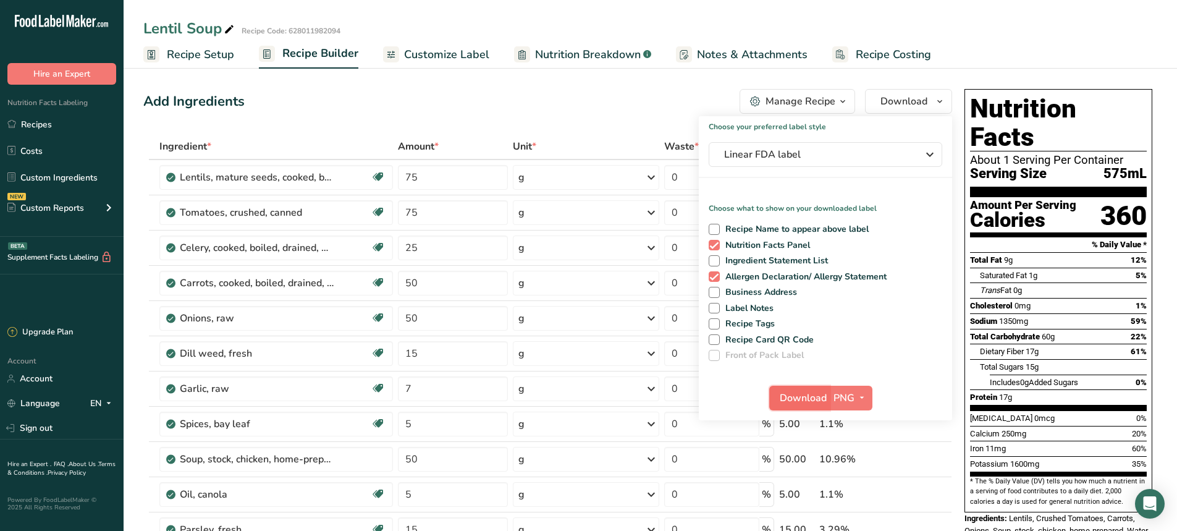
click at [804, 406] on button "Download" at bounding box center [799, 397] width 61 height 25
click at [187, 53] on span "Recipe Setup" at bounding box center [200, 54] width 67 height 17
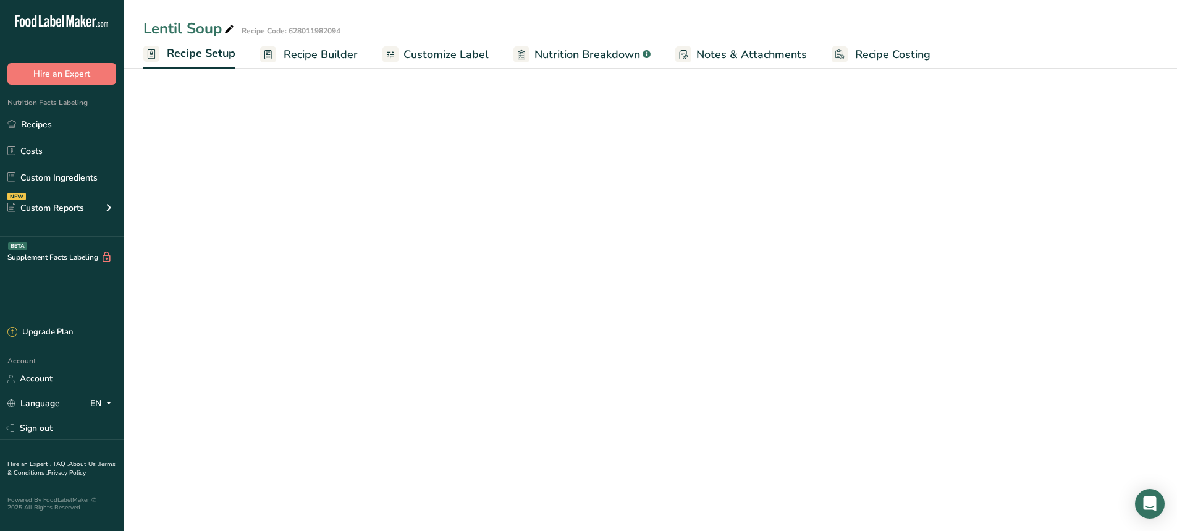
select select "22"
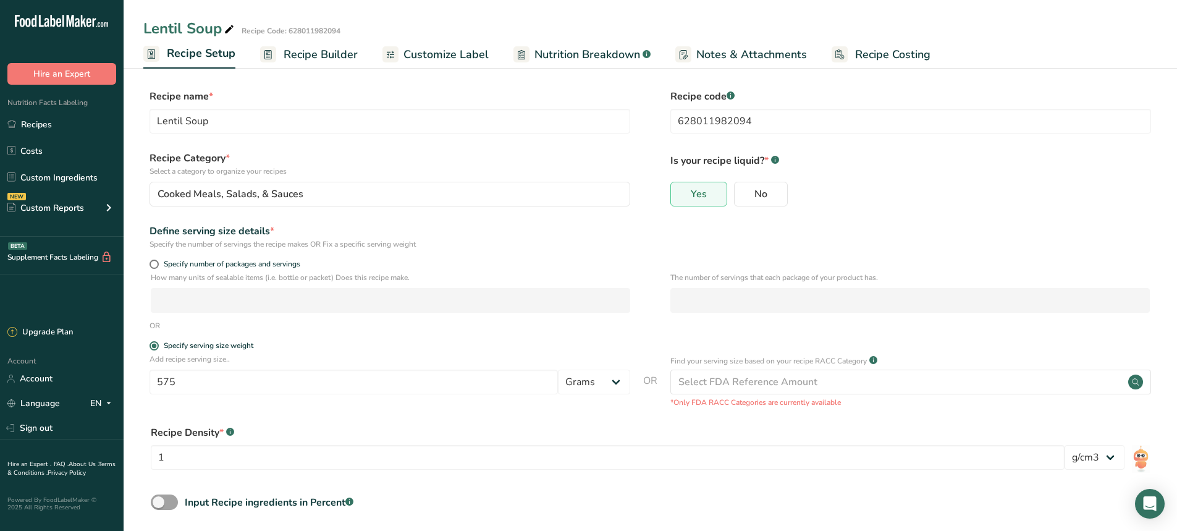
scroll to position [58, 0]
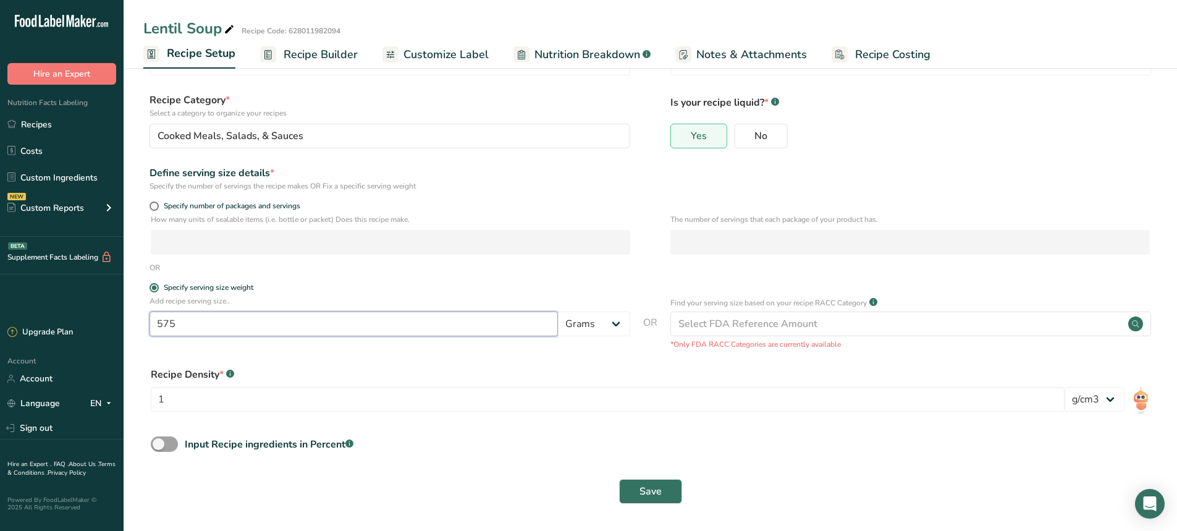
drag, startPoint x: 186, startPoint y: 322, endPoint x: 131, endPoint y: 332, distance: 56.0
click at [132, 332] on section "Recipe name * Lentil Soup Recipe code .a-a{fill:#347362;}.b-a{fill:#fff;} 62801…" at bounding box center [650, 268] width 1053 height 524
type input "450"
click at [647, 496] on span "Save" at bounding box center [650, 491] width 22 height 15
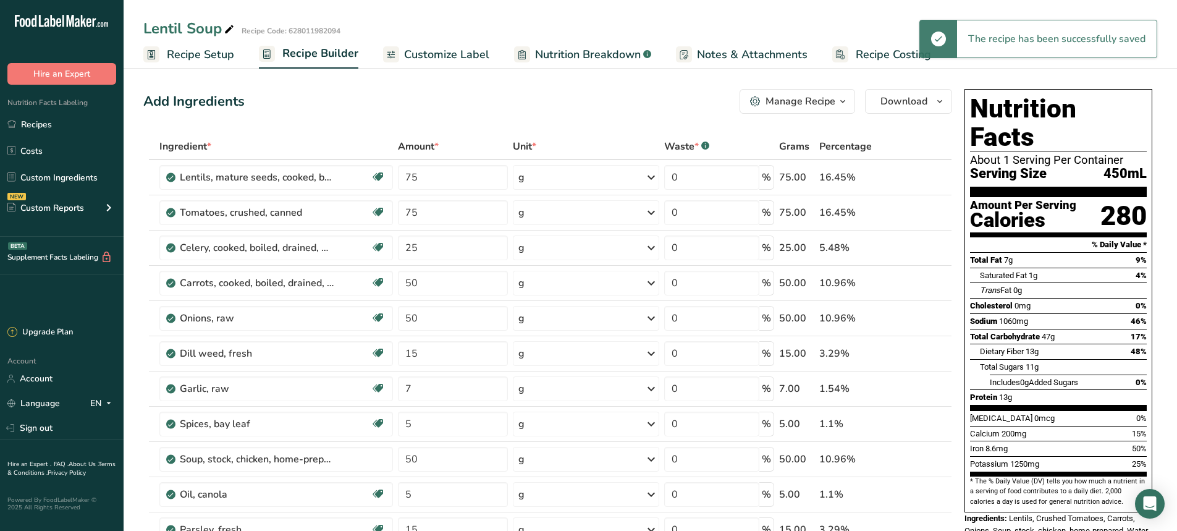
click at [449, 54] on span "Customize Label" at bounding box center [446, 54] width 85 height 17
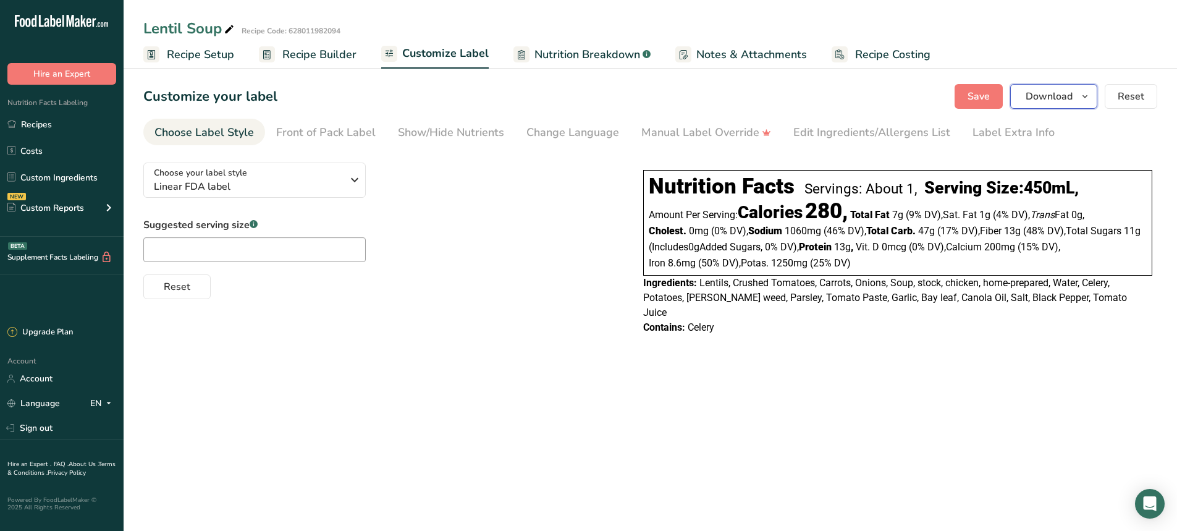
click at [1051, 92] on span "Download" at bounding box center [1048, 96] width 47 height 15
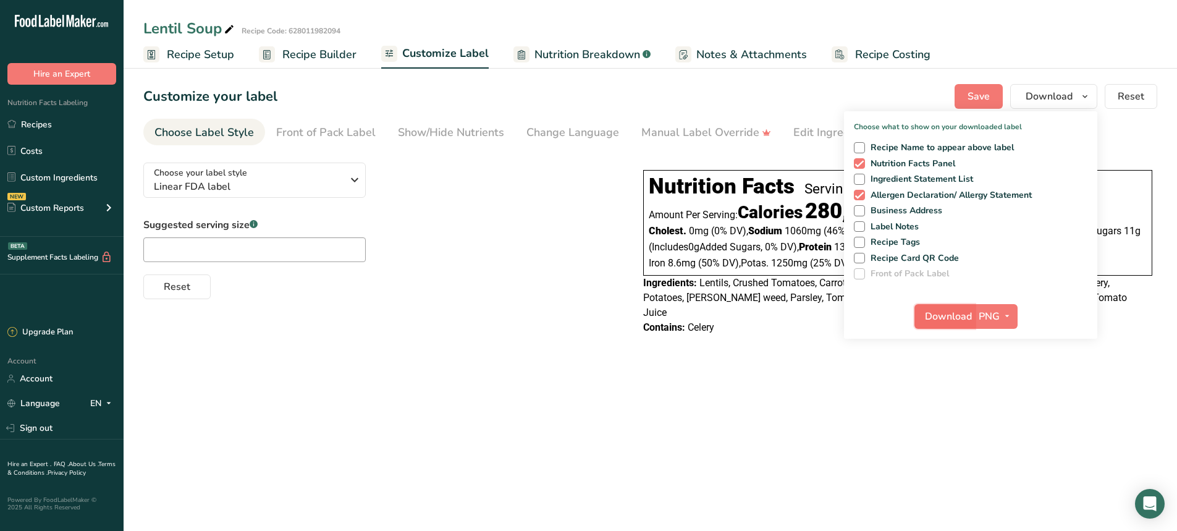
click at [941, 323] on span "Download" at bounding box center [948, 316] width 47 height 15
